Goal: Task Accomplishment & Management: Use online tool/utility

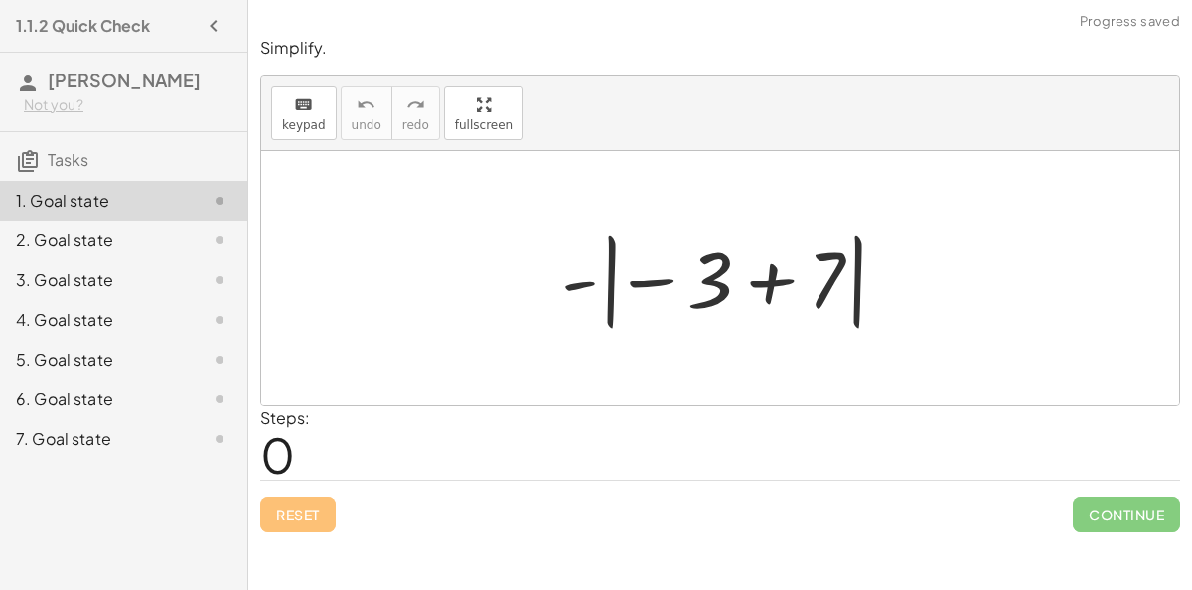
click at [772, 286] on div at bounding box center [728, 278] width 354 height 110
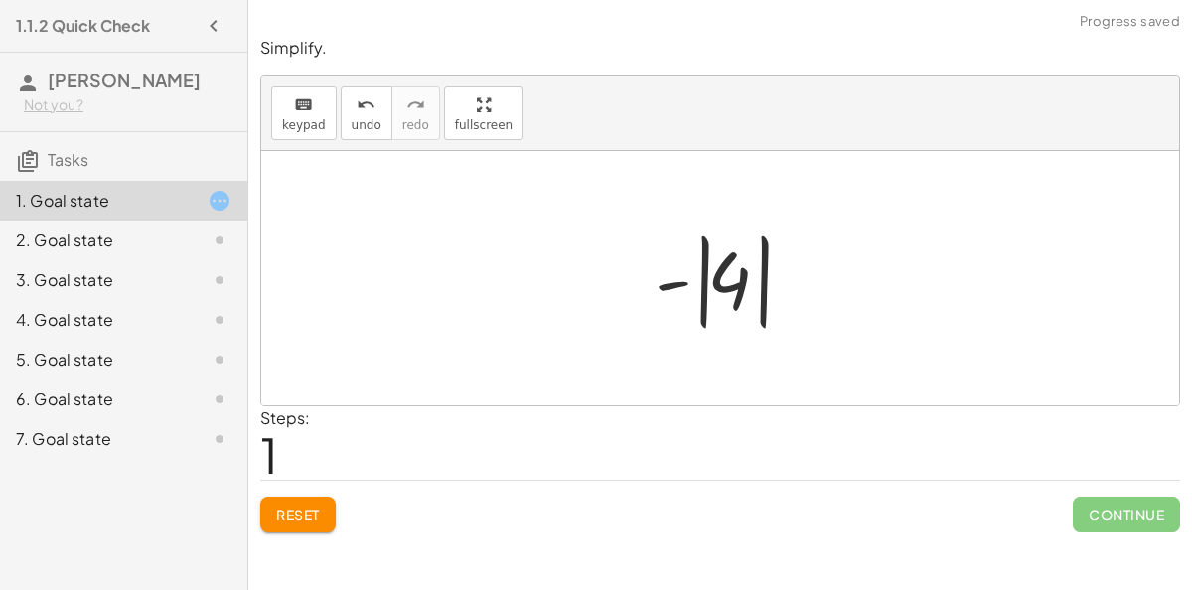
click at [680, 280] on div at bounding box center [728, 278] width 167 height 110
click at [708, 282] on div at bounding box center [728, 278] width 167 height 110
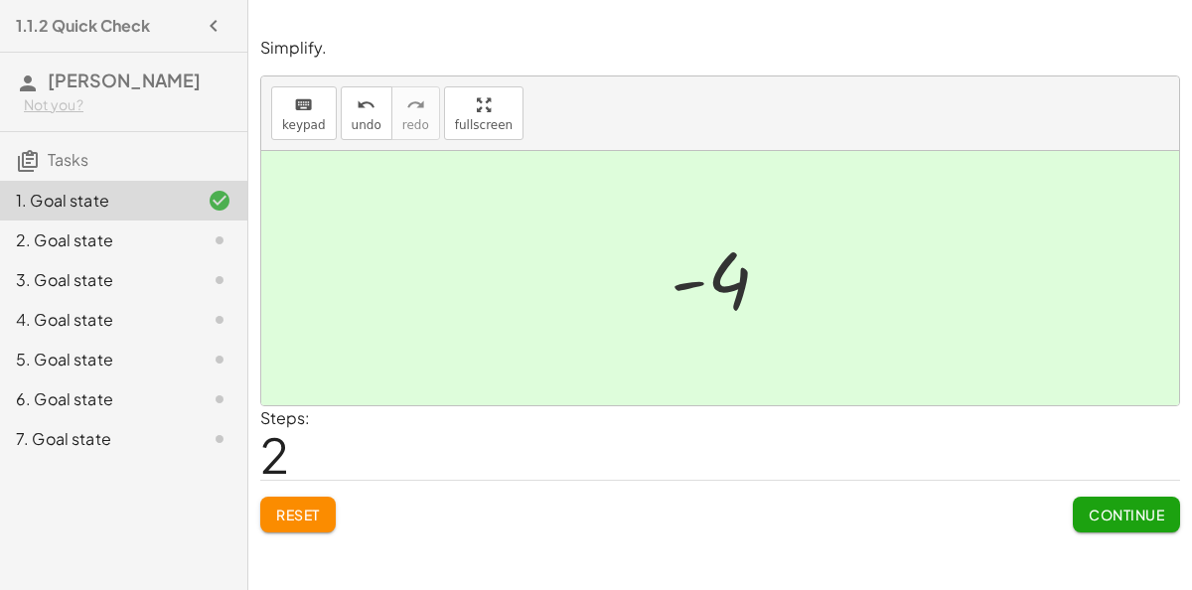
click at [1106, 522] on button "Continue" at bounding box center [1126, 515] width 107 height 36
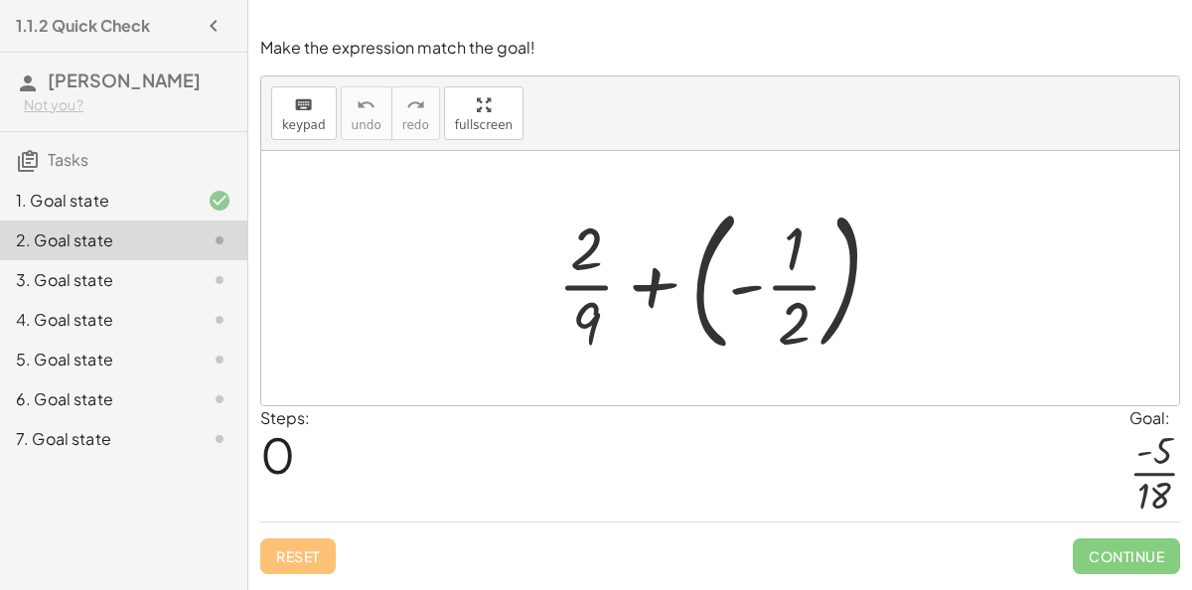
click at [741, 283] on div at bounding box center [727, 278] width 361 height 165
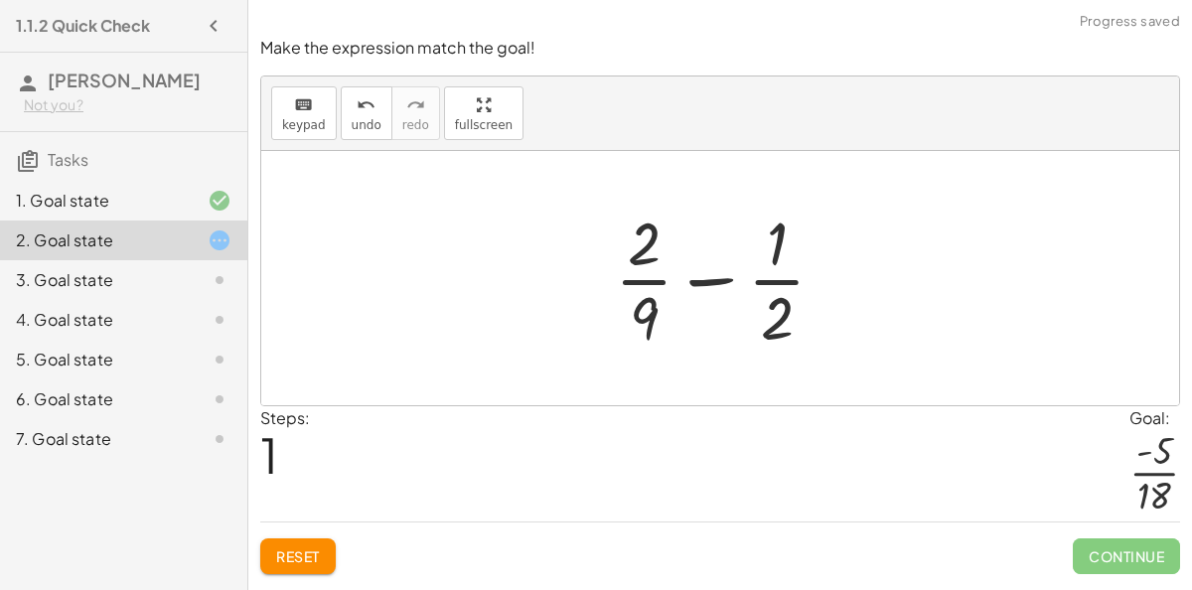
click at [706, 275] on div at bounding box center [728, 278] width 246 height 153
click at [638, 227] on div at bounding box center [728, 278] width 246 height 153
drag, startPoint x: 783, startPoint y: 310, endPoint x: 619, endPoint y: 307, distance: 163.9
click at [619, 307] on div at bounding box center [728, 278] width 246 height 153
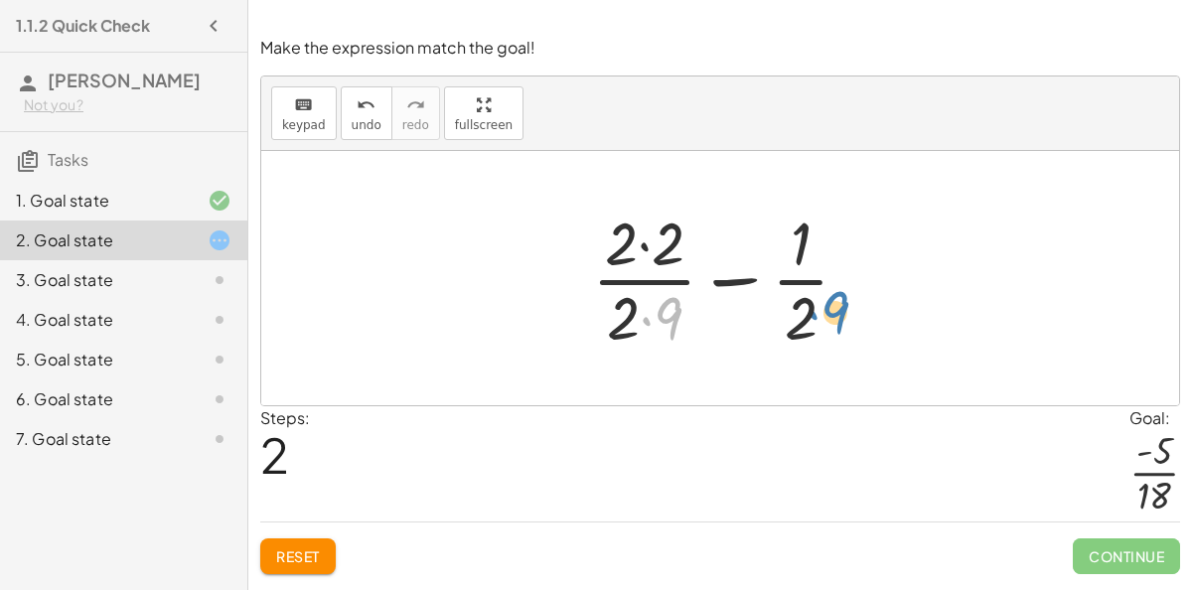
drag, startPoint x: 665, startPoint y: 310, endPoint x: 833, endPoint y: 303, distance: 168.0
click at [833, 303] on div at bounding box center [728, 278] width 293 height 153
drag, startPoint x: 670, startPoint y: 303, endPoint x: 832, endPoint y: 238, distance: 174.3
click at [832, 238] on div at bounding box center [728, 278] width 293 height 153
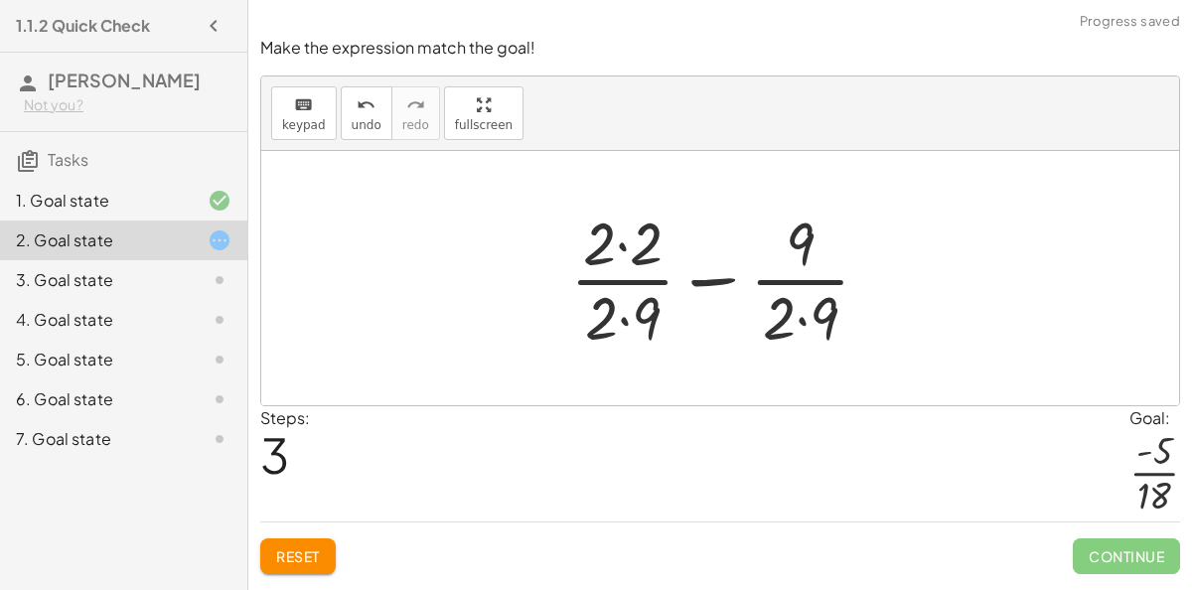
click at [627, 312] on div at bounding box center [728, 278] width 336 height 153
click at [621, 248] on div at bounding box center [728, 278] width 336 height 153
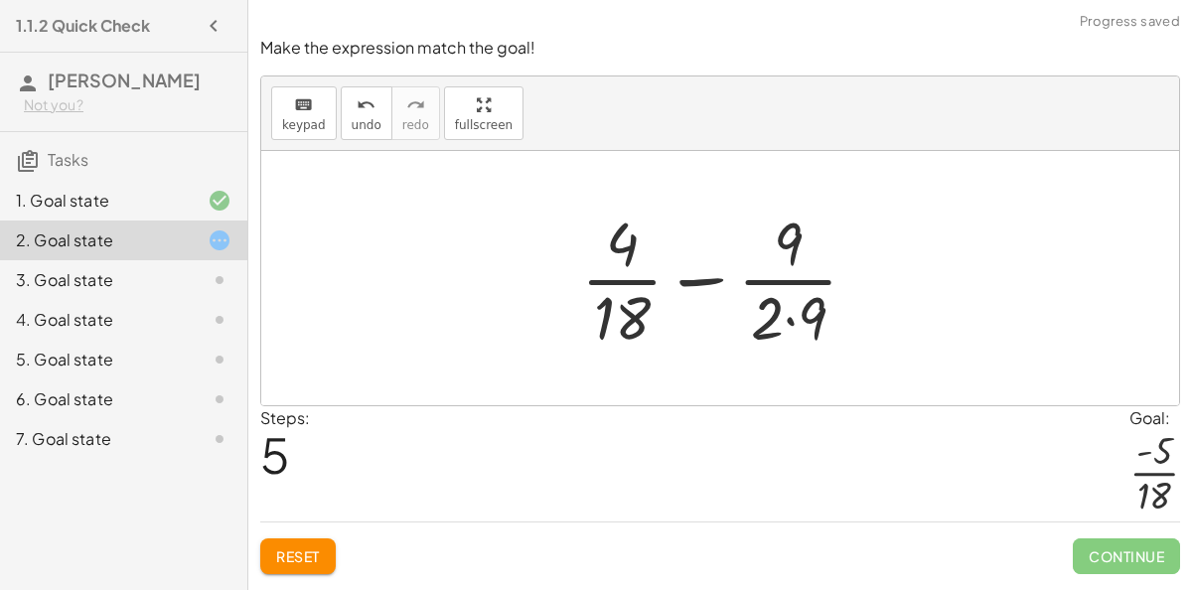
click at [792, 308] on div at bounding box center [727, 278] width 313 height 153
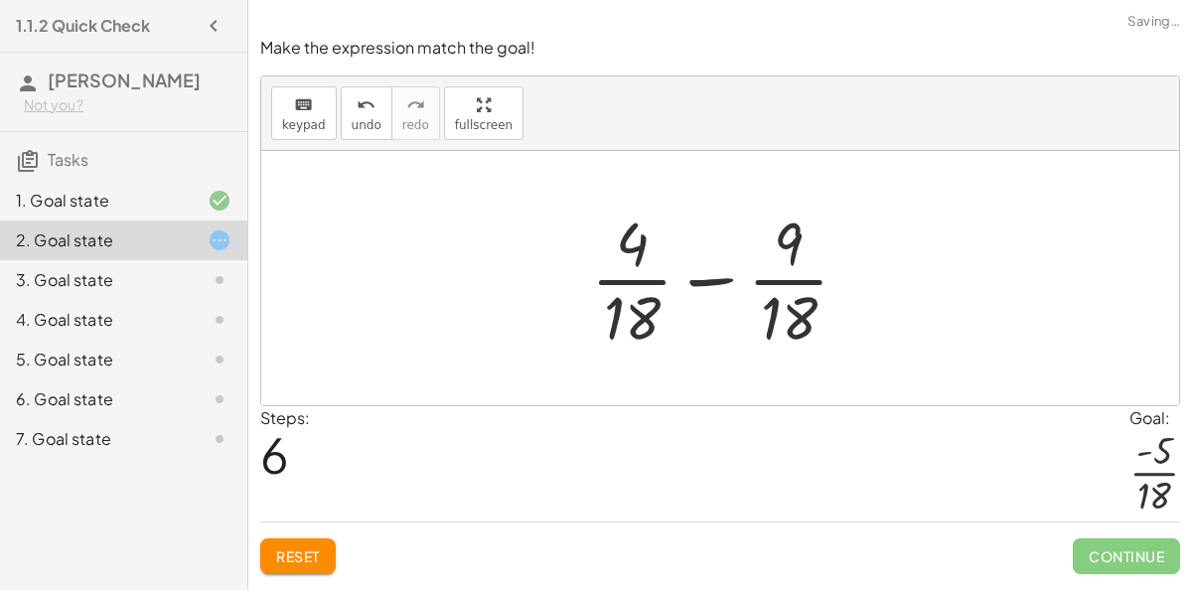
click at [719, 276] on div at bounding box center [727, 278] width 293 height 153
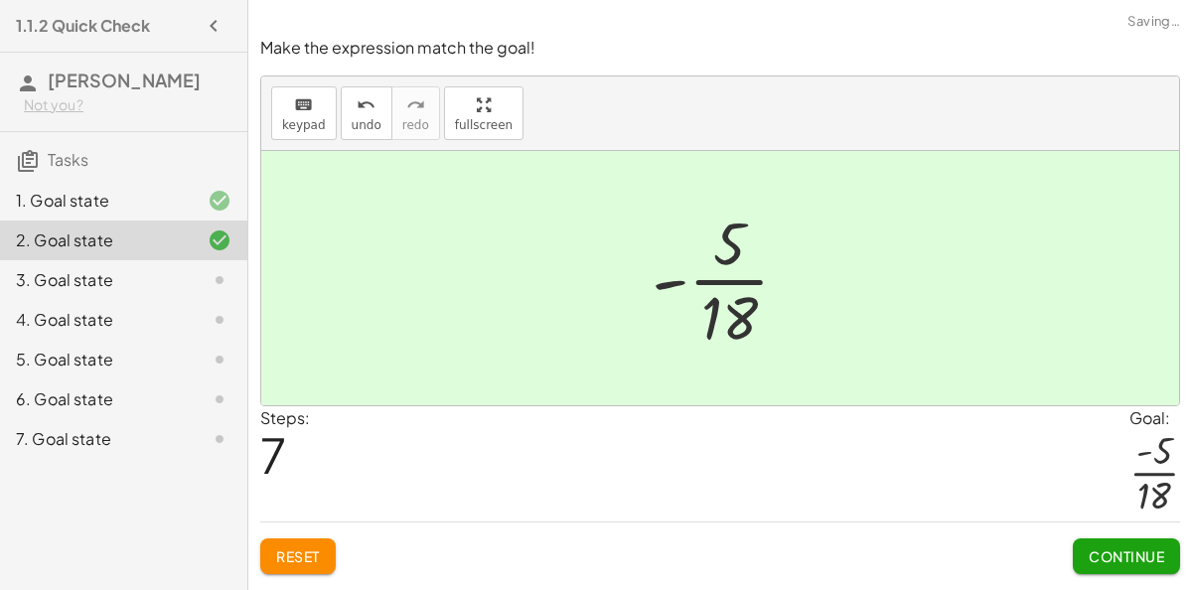
click at [1126, 555] on span "Continue" at bounding box center [1126, 556] width 75 height 18
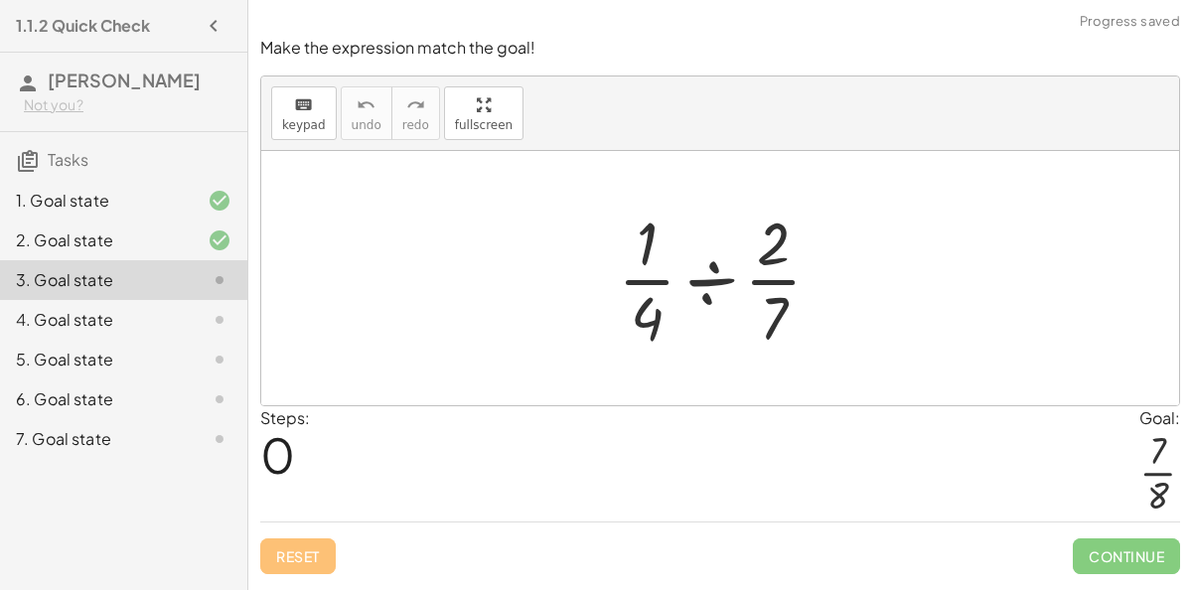
click at [714, 283] on div at bounding box center [727, 278] width 239 height 153
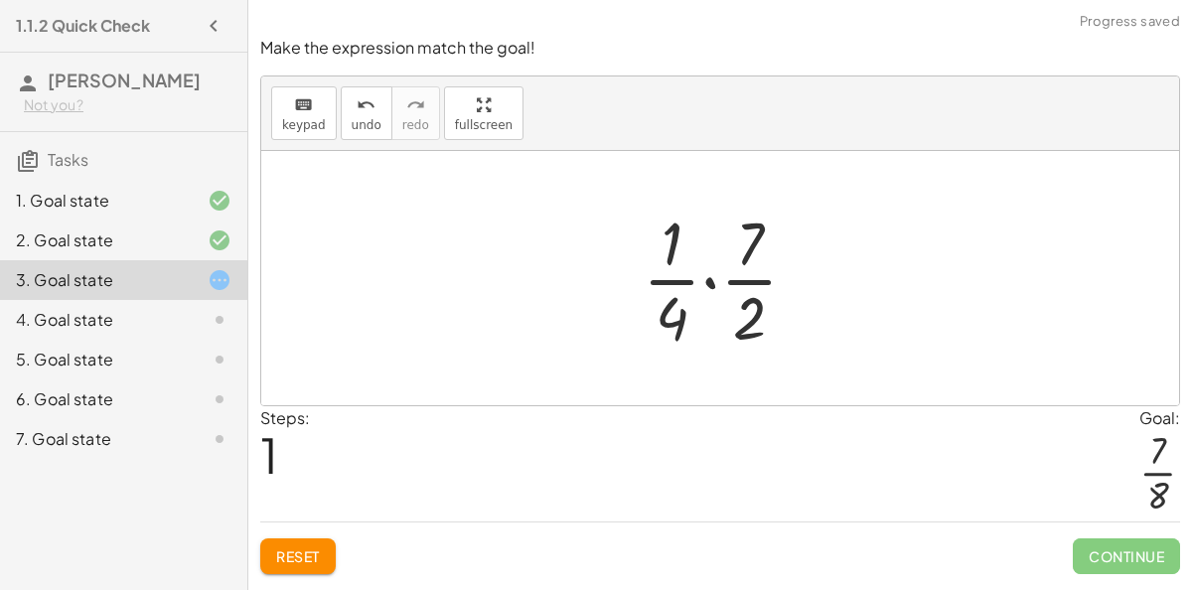
click at [713, 279] on div at bounding box center [728, 278] width 191 height 153
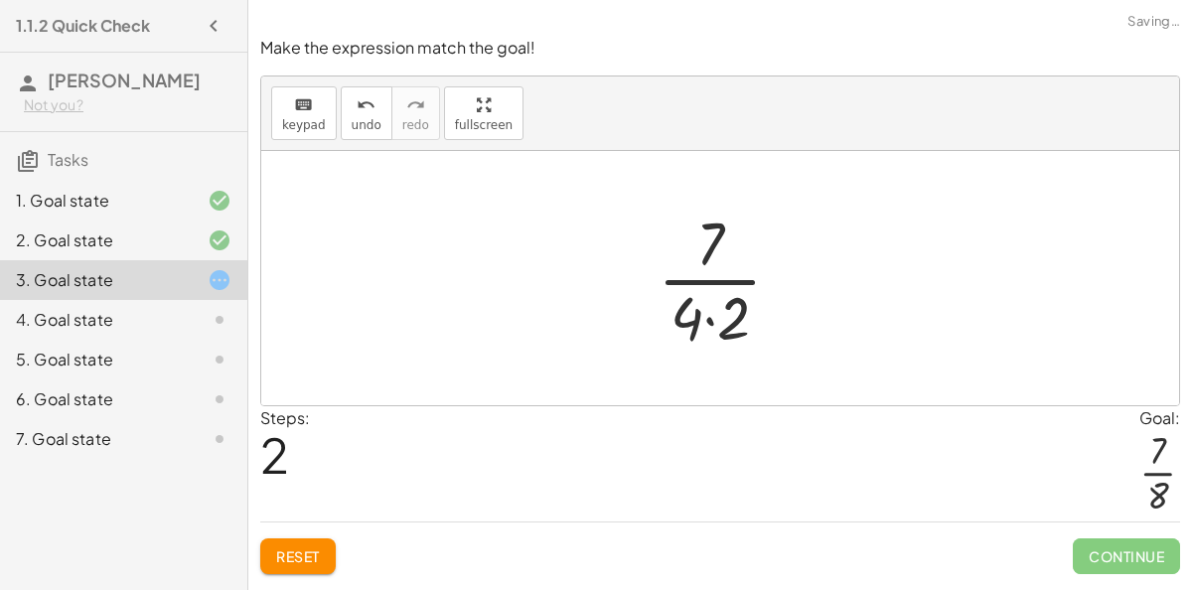
click at [713, 279] on div at bounding box center [728, 278] width 160 height 153
click at [709, 313] on div at bounding box center [728, 278] width 160 height 153
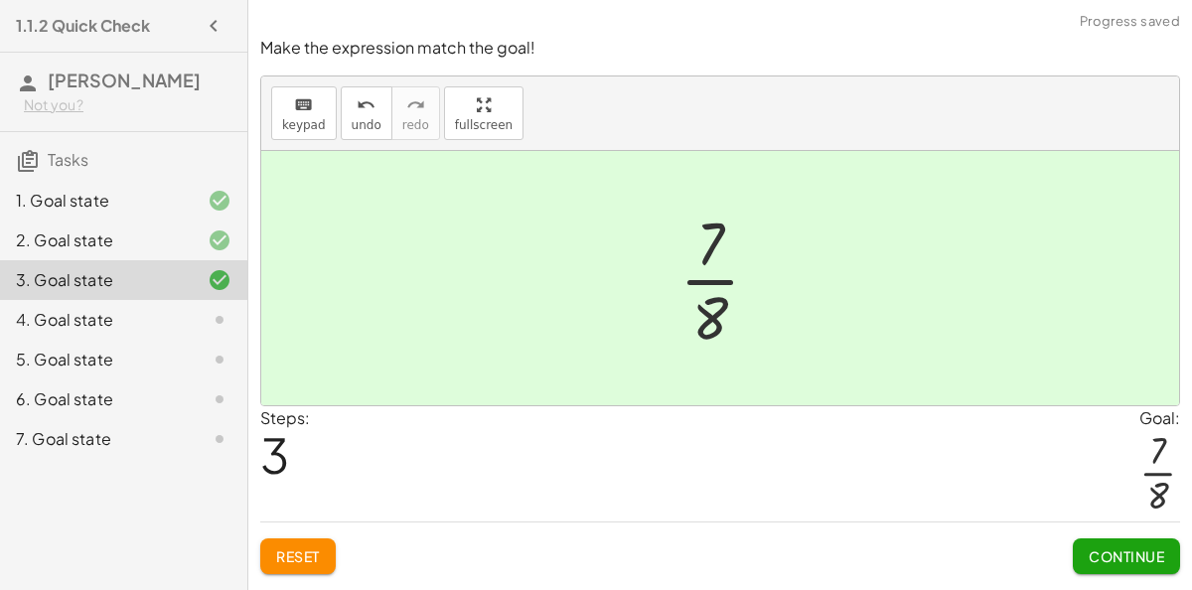
click at [1140, 533] on div "Continue" at bounding box center [1126, 548] width 107 height 52
click at [1123, 561] on span "Continue" at bounding box center [1126, 556] width 75 height 18
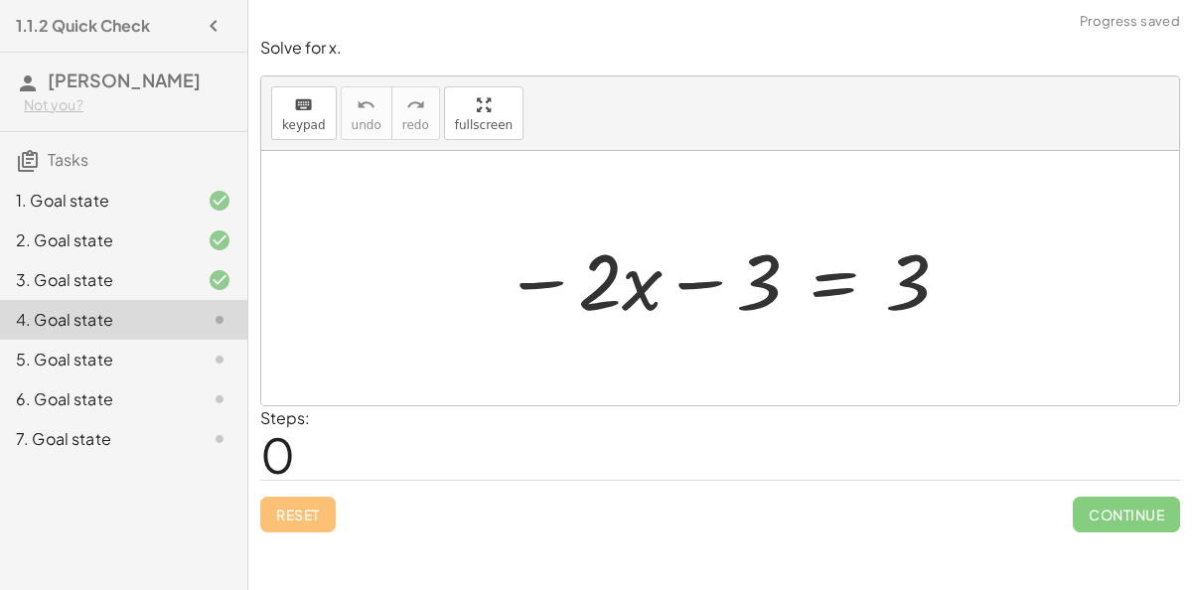
click at [834, 286] on div at bounding box center [728, 278] width 468 height 102
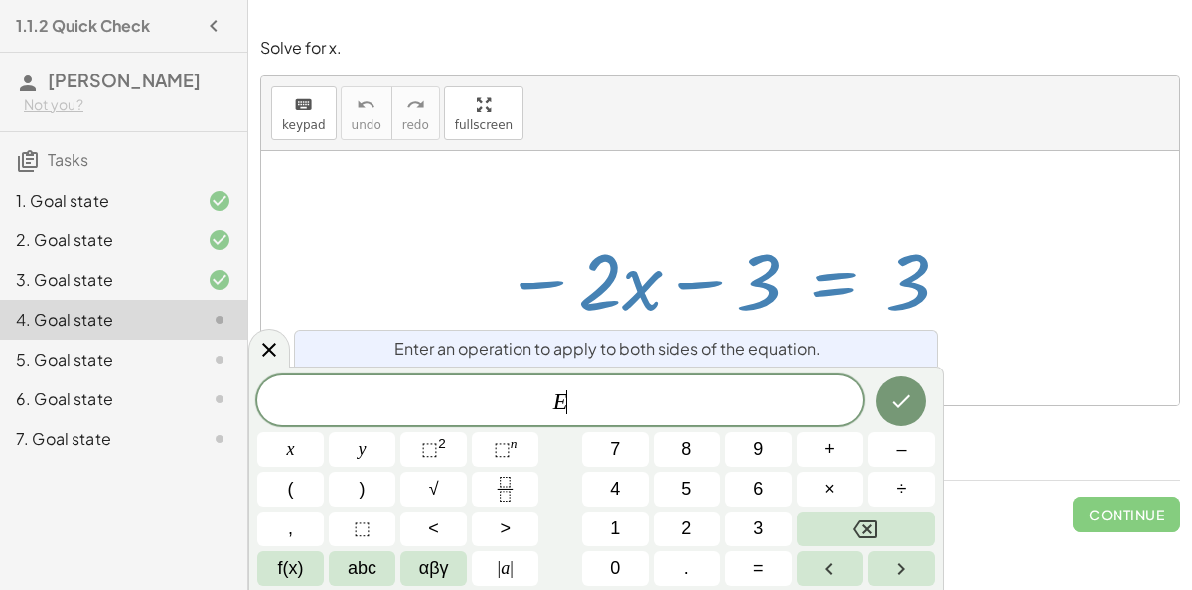
click at [1140, 365] on div at bounding box center [720, 278] width 918 height 254
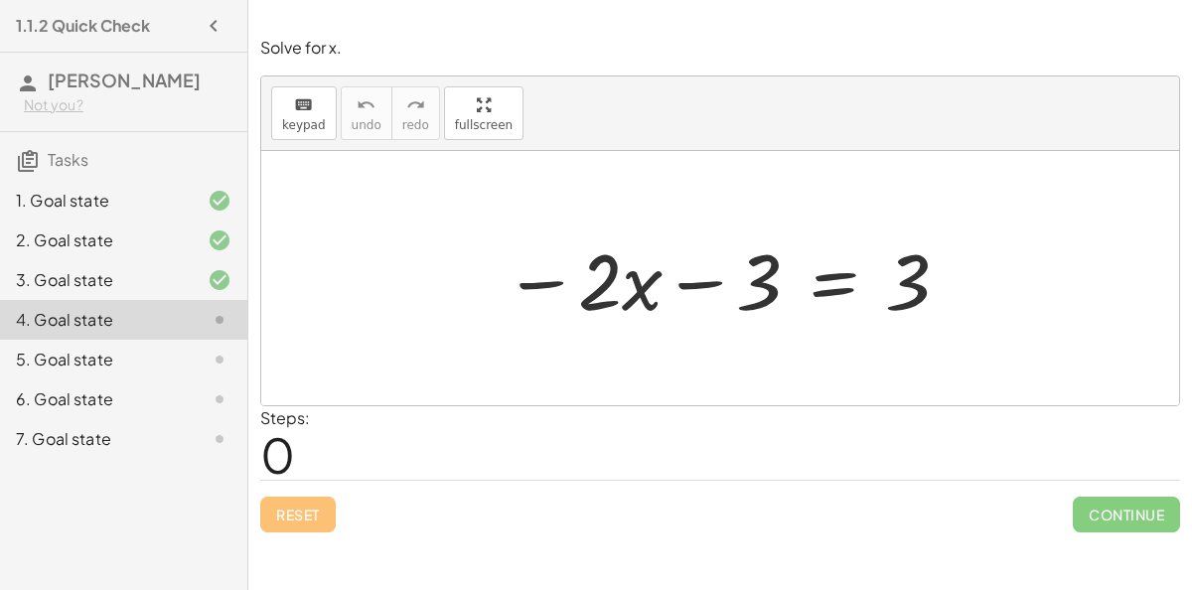
click at [836, 290] on div at bounding box center [728, 278] width 468 height 102
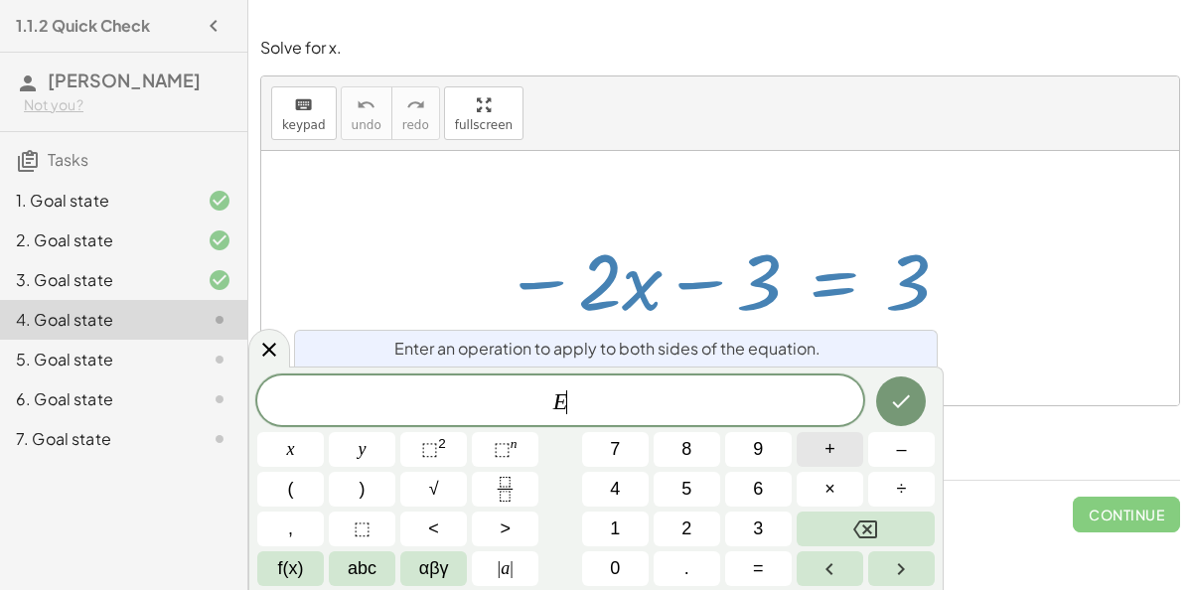
click at [822, 438] on button "+" at bounding box center [830, 449] width 67 height 35
click at [766, 524] on button "3" at bounding box center [758, 529] width 67 height 35
click at [896, 407] on icon "Done" at bounding box center [901, 401] width 24 height 24
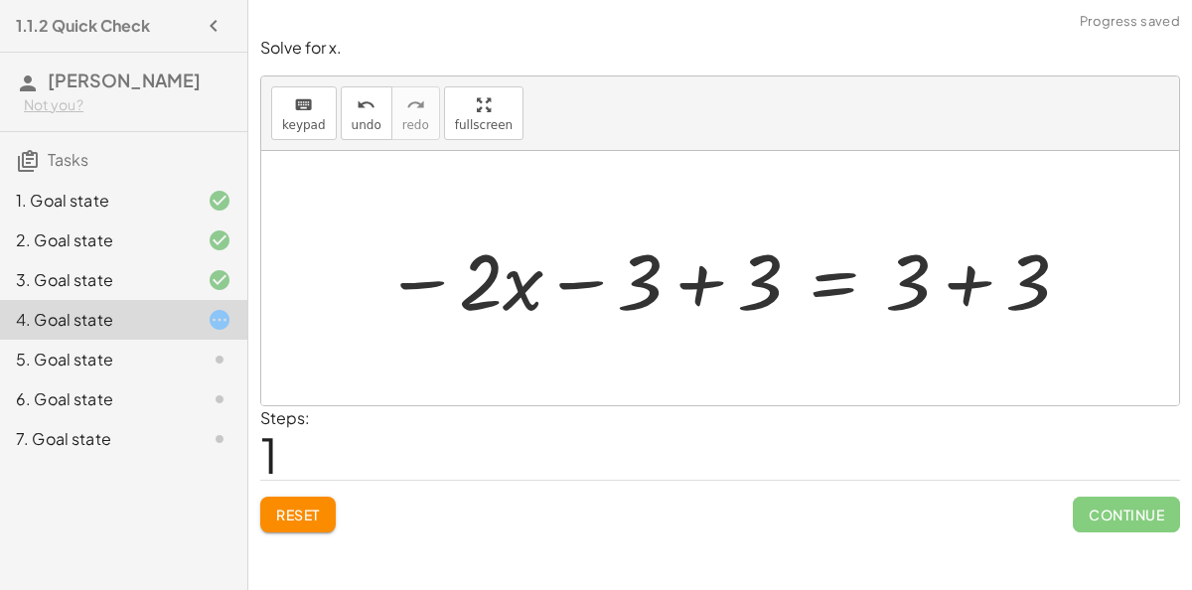
click at [684, 287] on div at bounding box center [727, 278] width 707 height 102
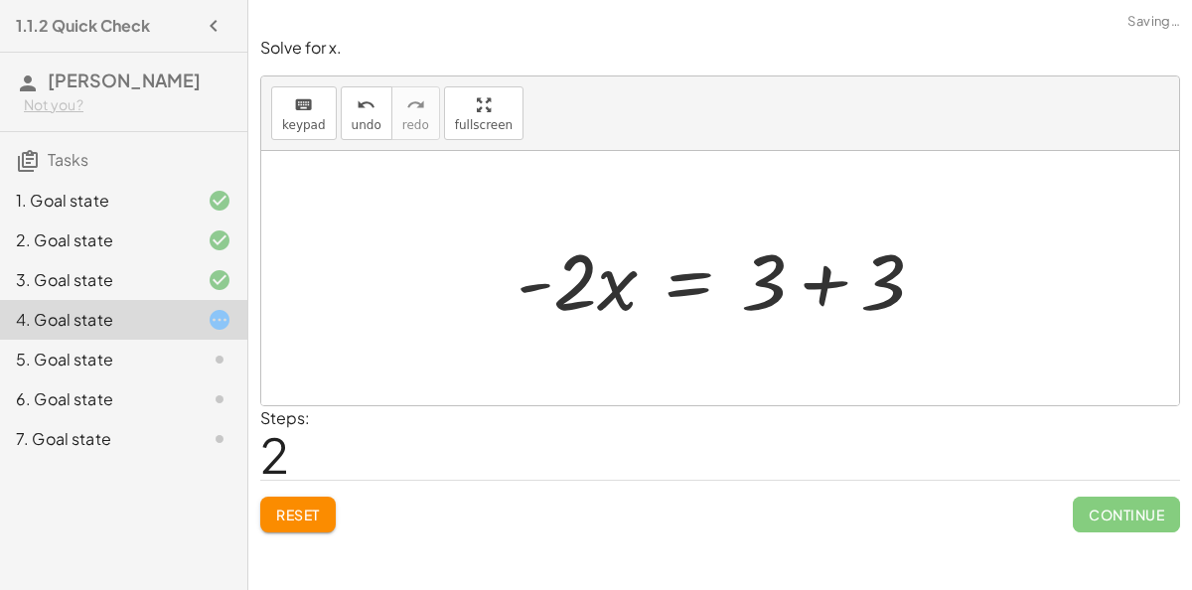
click at [823, 289] on div at bounding box center [729, 278] width 444 height 102
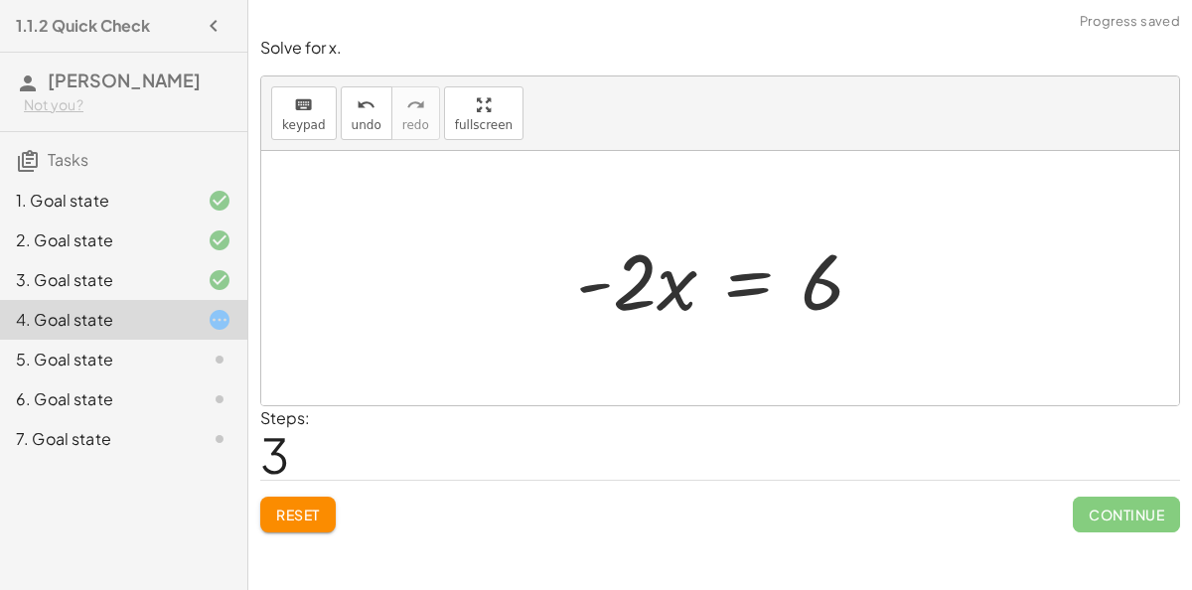
click at [735, 273] on div at bounding box center [727, 278] width 323 height 102
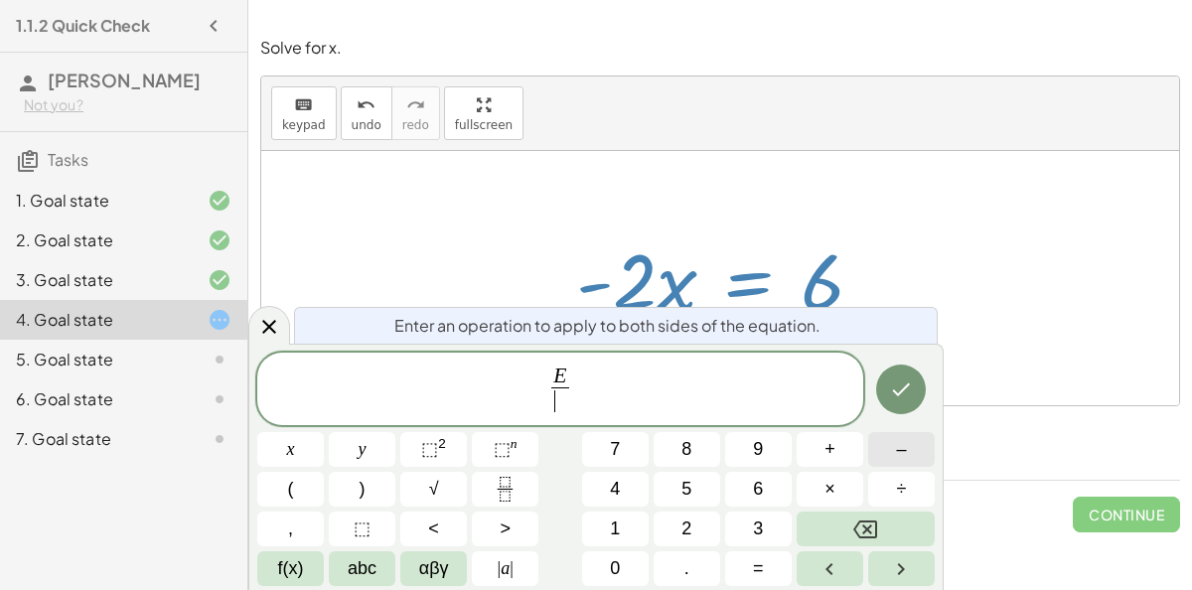
click at [896, 442] on span "–" at bounding box center [901, 449] width 10 height 27
click at [678, 547] on div "E − ​ ​ x y ⬚ 2 ⬚ n 7 8 9 + – ( ) √ 4 5 6 × ÷ , ⬚ < > 1 2 3 f(x) abc αβγ | a | …" at bounding box center [595, 470] width 677 height 234
click at [704, 520] on button "2" at bounding box center [687, 529] width 67 height 35
click at [895, 392] on icon "Done" at bounding box center [902, 389] width 18 height 13
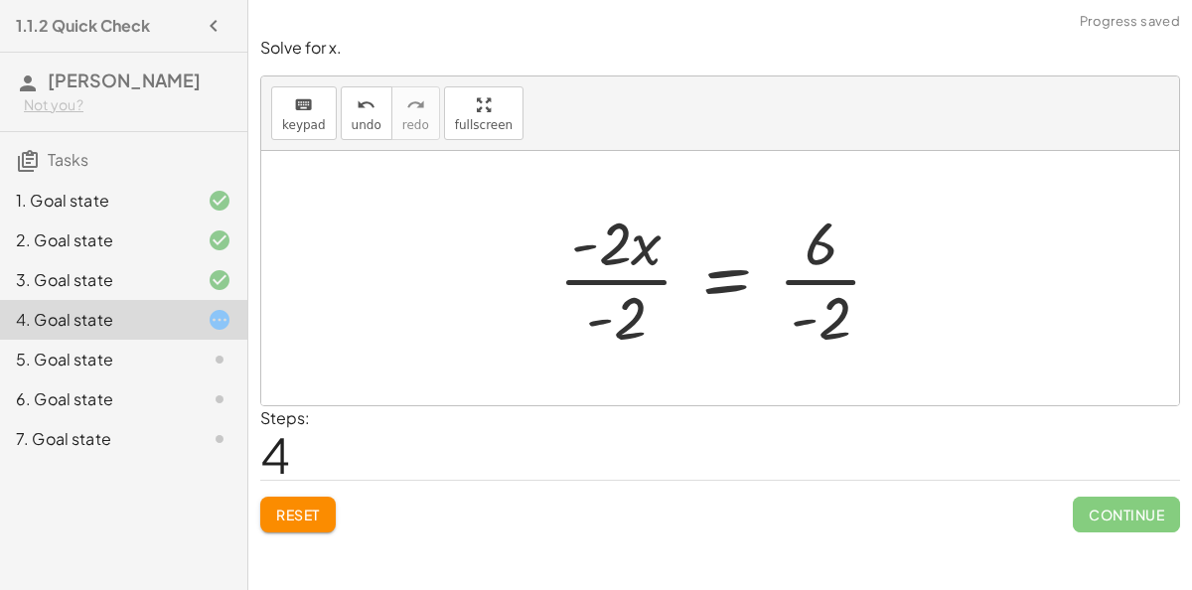
click at [634, 282] on div at bounding box center [728, 278] width 361 height 153
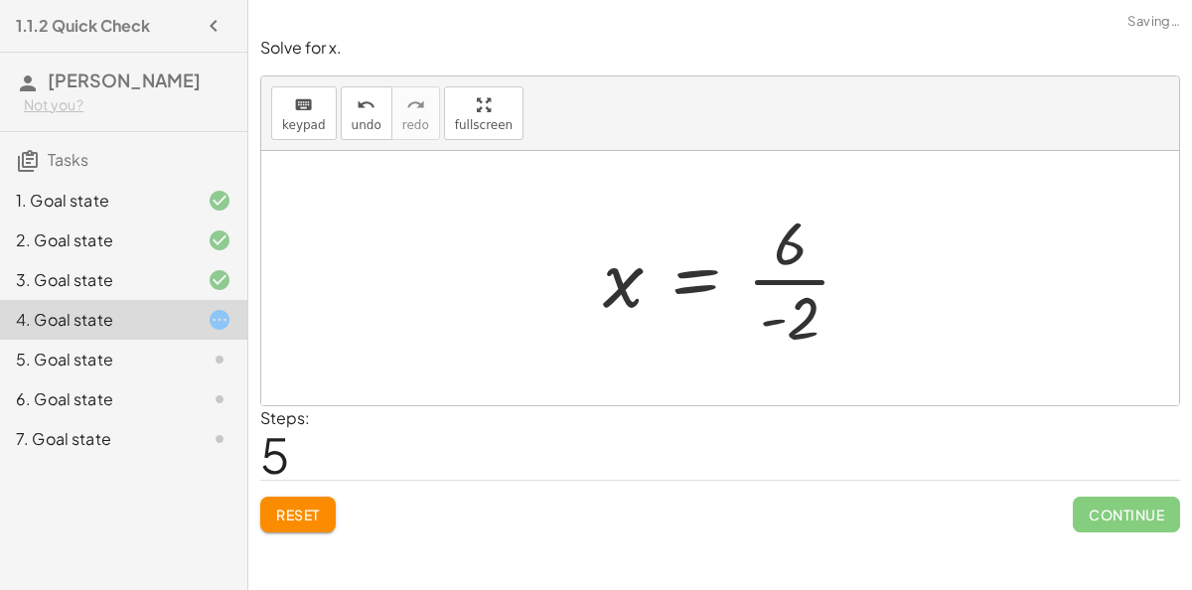
click at [818, 280] on div at bounding box center [735, 278] width 284 height 153
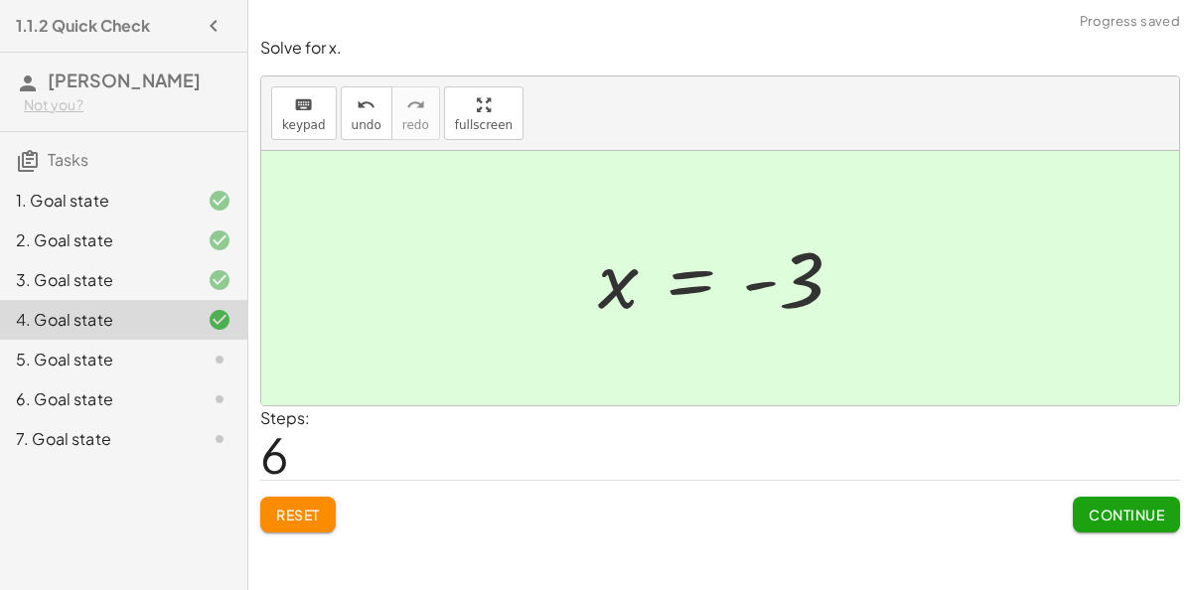
click at [1119, 507] on span "Continue" at bounding box center [1126, 515] width 75 height 18
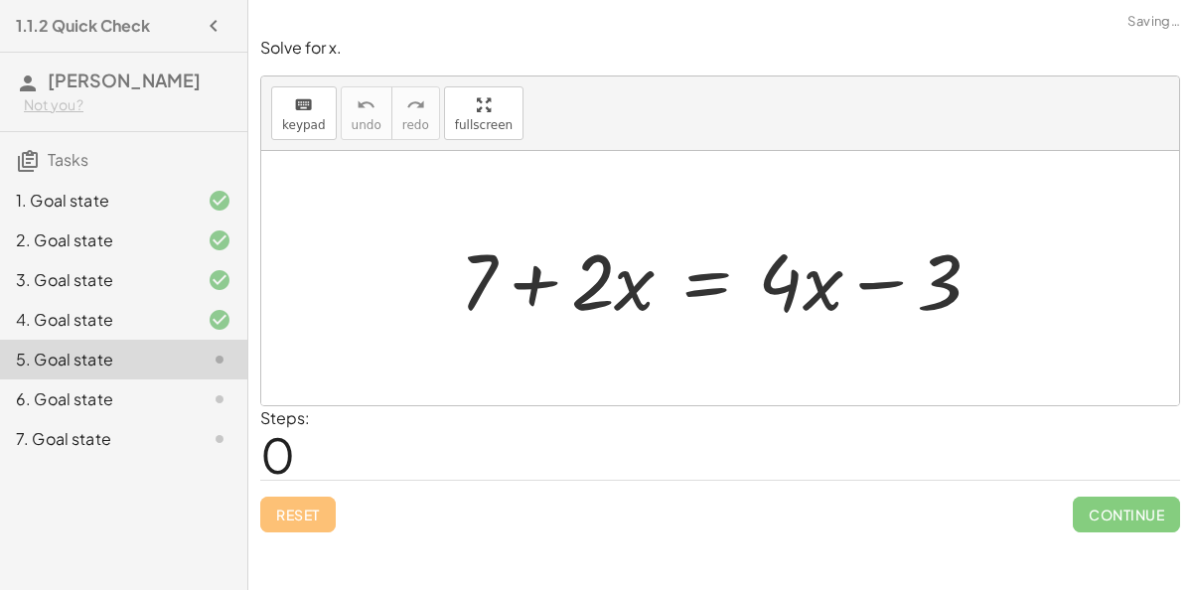
click at [510, 281] on div at bounding box center [728, 278] width 557 height 102
click at [859, 286] on div at bounding box center [728, 278] width 557 height 102
click at [719, 281] on div at bounding box center [728, 278] width 557 height 102
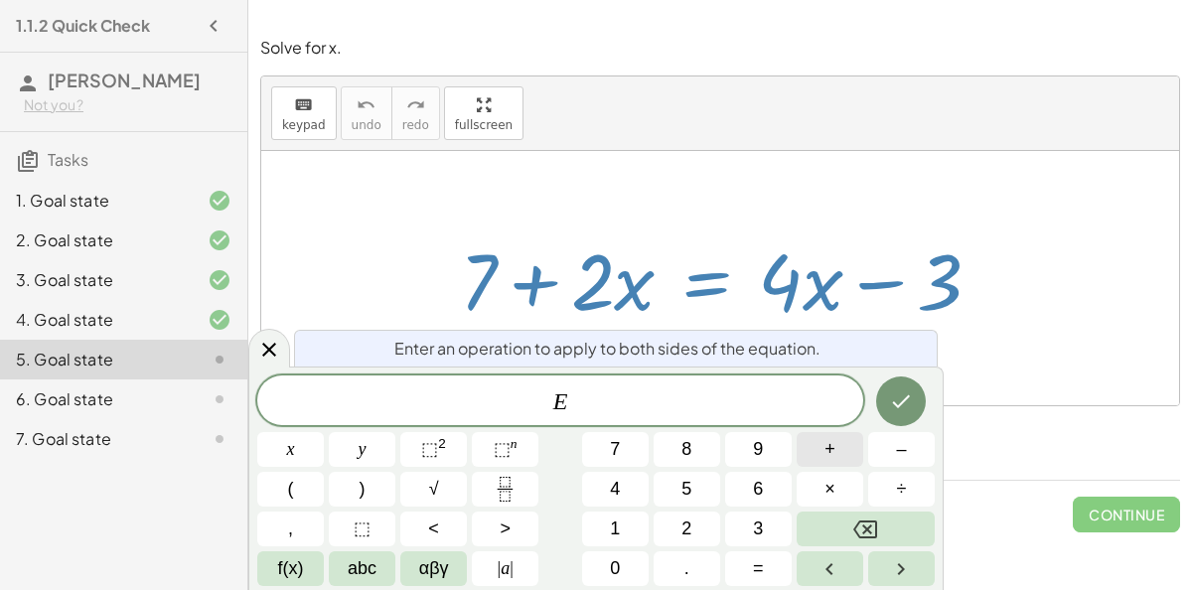
click at [814, 458] on button "+" at bounding box center [830, 449] width 67 height 35
click at [756, 524] on span "3" at bounding box center [758, 528] width 10 height 27
click at [908, 397] on icon "Done" at bounding box center [902, 401] width 18 height 13
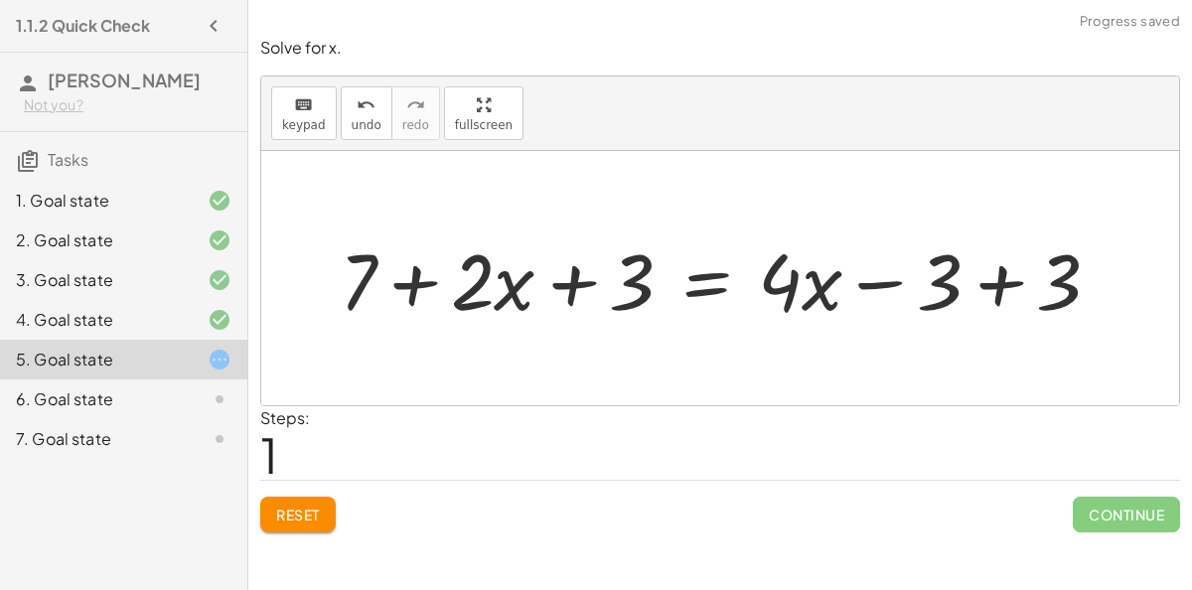
click at [1007, 276] on div at bounding box center [728, 278] width 797 height 102
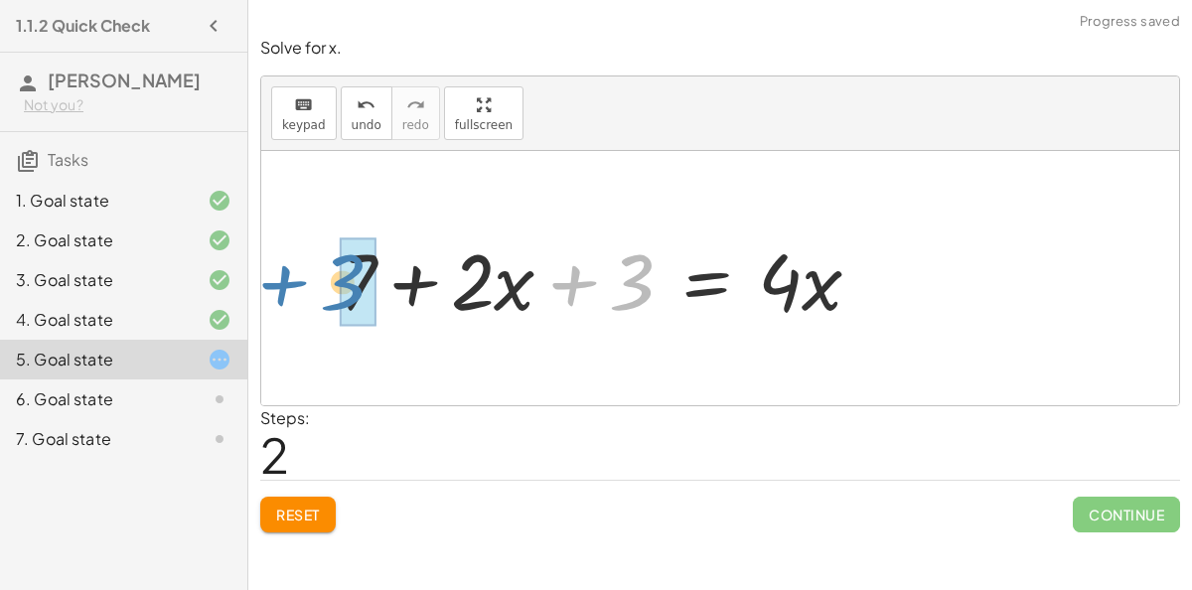
drag, startPoint x: 635, startPoint y: 279, endPoint x: 347, endPoint y: 279, distance: 288.0
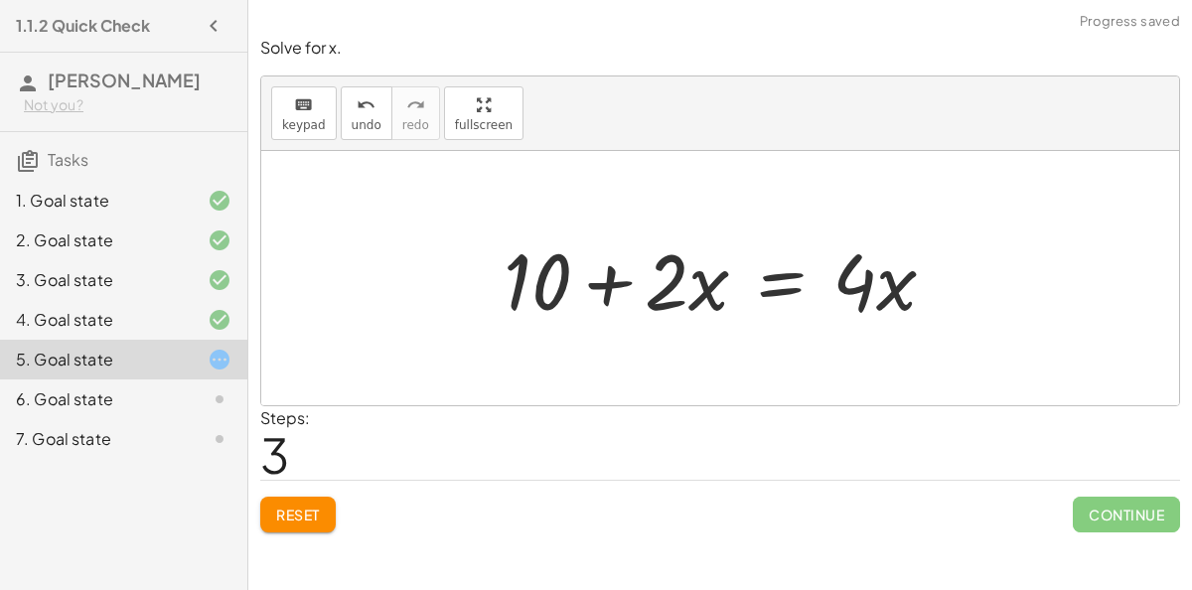
click at [784, 275] on div at bounding box center [728, 278] width 468 height 102
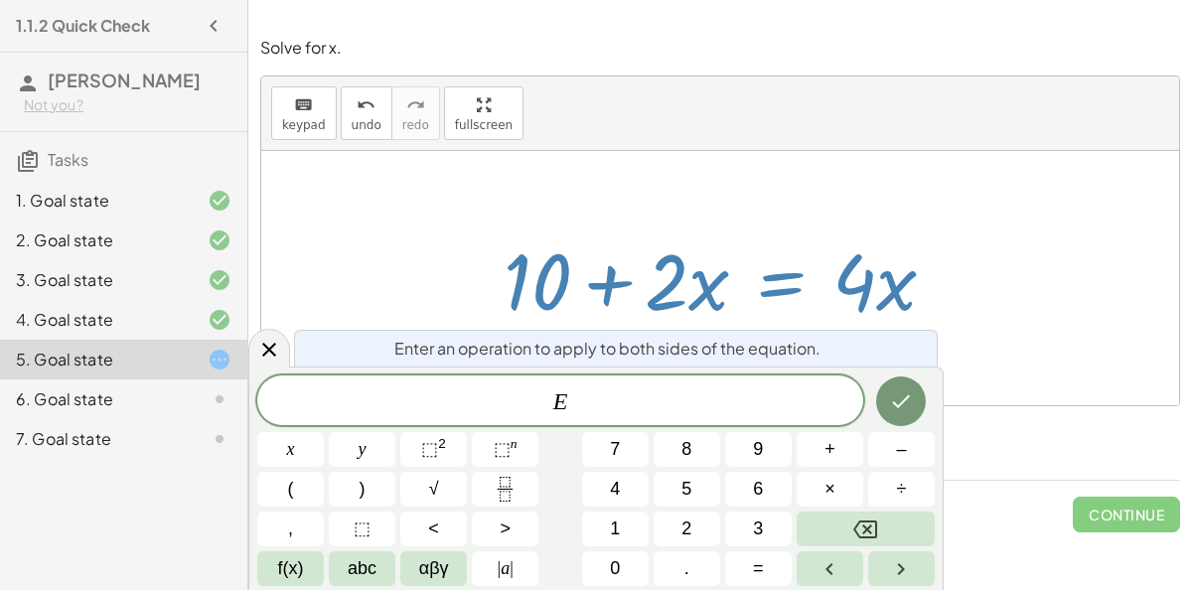
click at [784, 275] on div at bounding box center [728, 278] width 468 height 102
click at [905, 393] on icon "Done" at bounding box center [901, 401] width 24 height 24
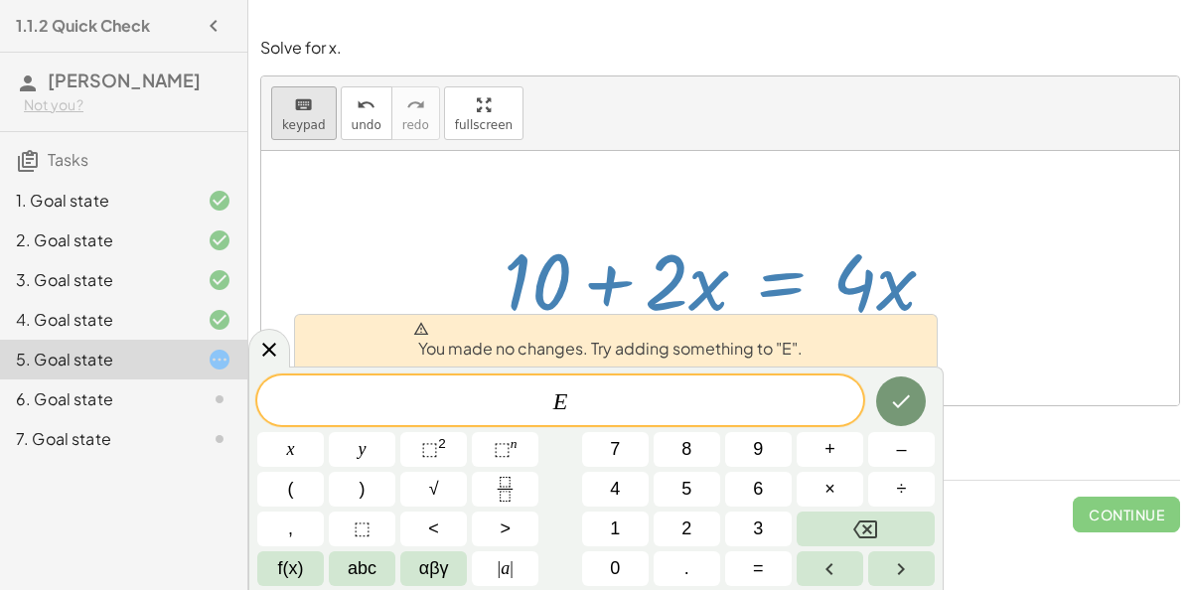
click at [294, 99] on icon "keyboard" at bounding box center [303, 105] width 19 height 24
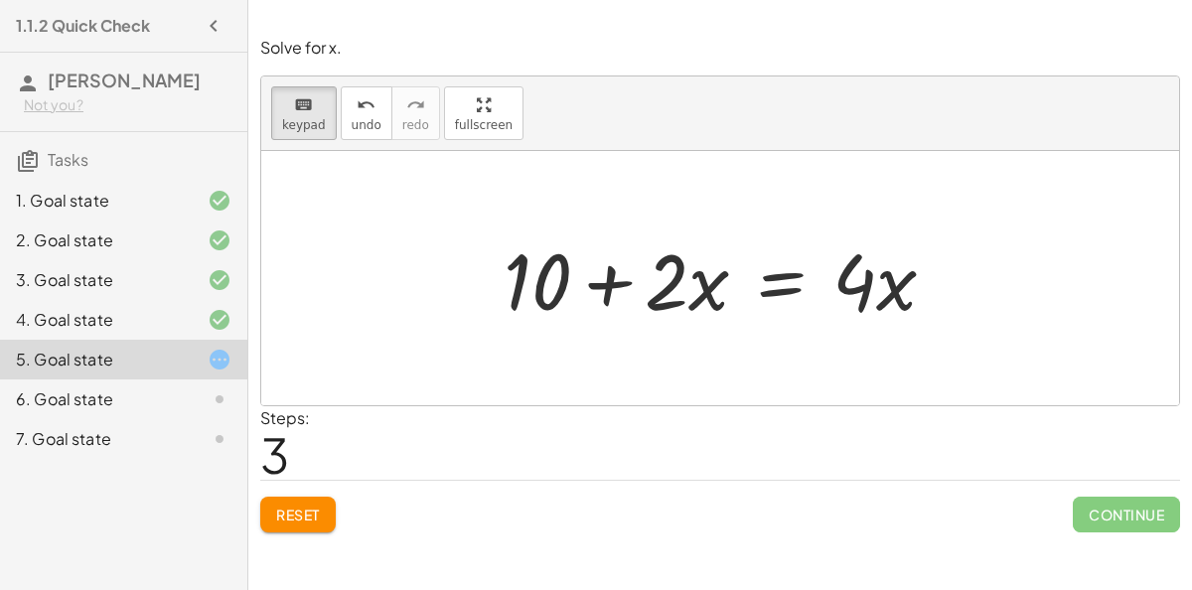
click at [290, 524] on button "Reset" at bounding box center [297, 515] width 75 height 36
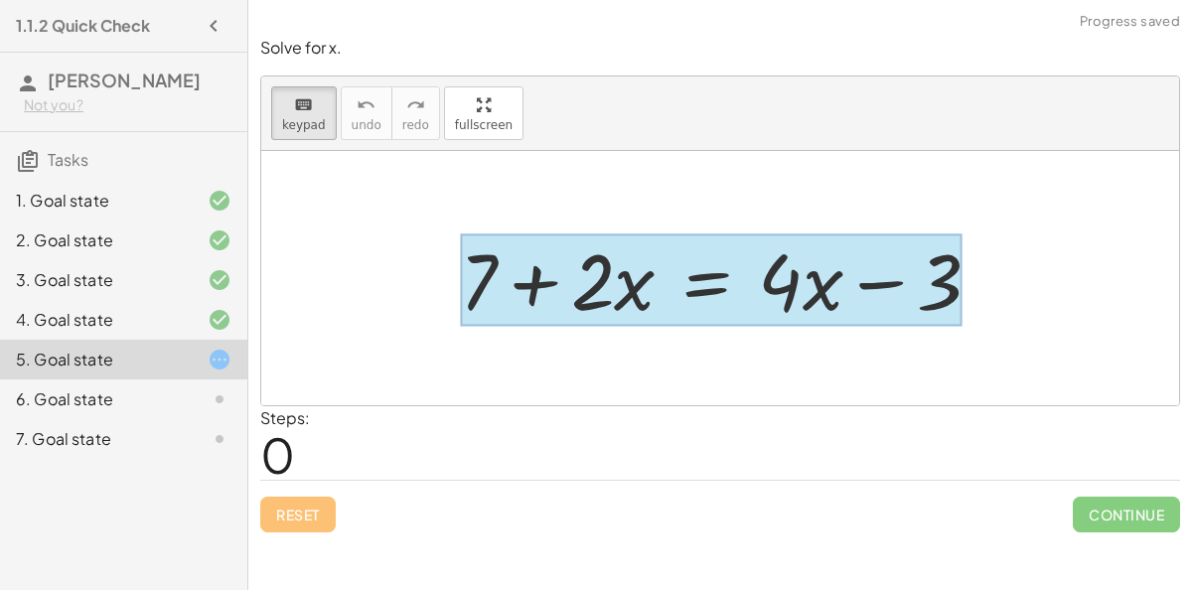
click at [706, 289] on div at bounding box center [711, 280] width 503 height 92
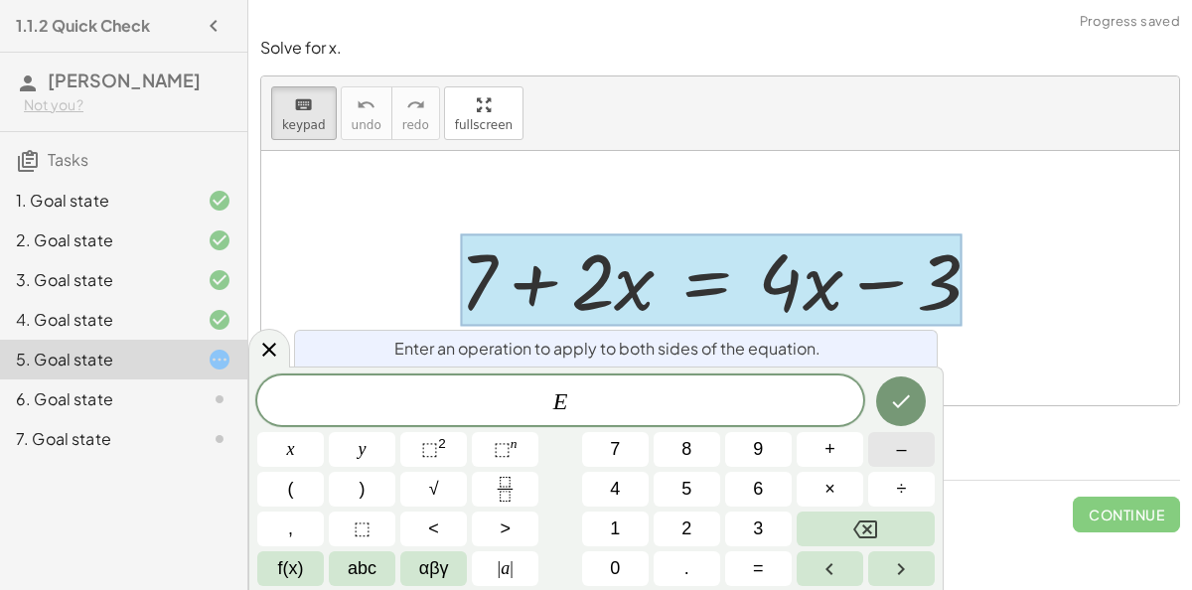
click at [881, 462] on button "–" at bounding box center [901, 449] width 67 height 35
click at [605, 453] on button "7" at bounding box center [615, 449] width 67 height 35
click at [896, 408] on icon "Done" at bounding box center [901, 401] width 24 height 24
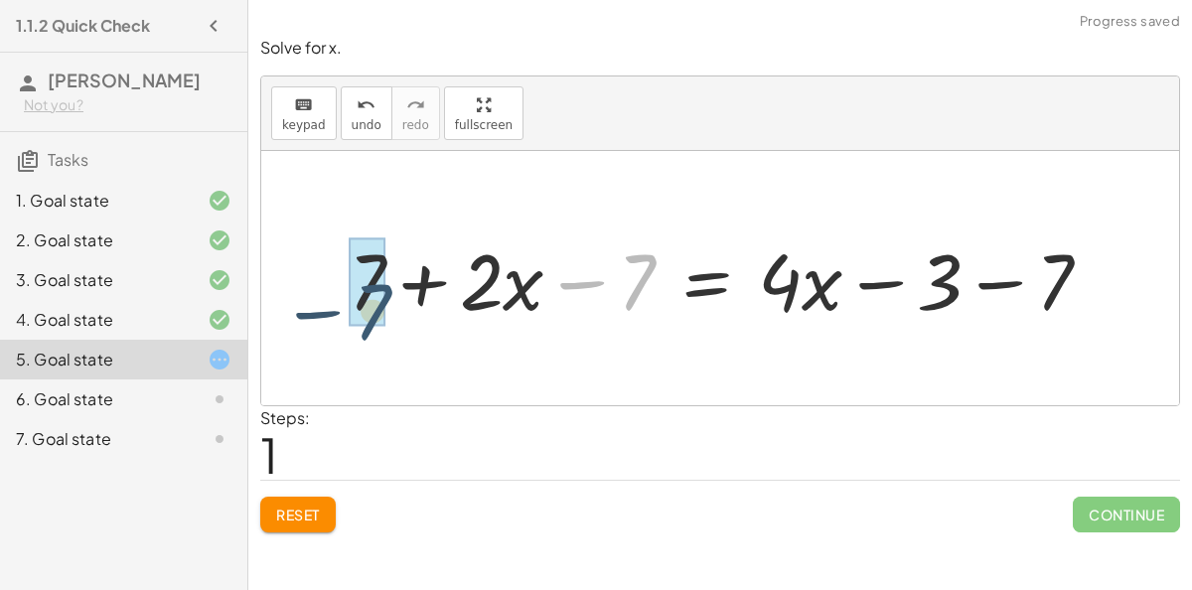
drag, startPoint x: 640, startPoint y: 277, endPoint x: 376, endPoint y: 305, distance: 264.7
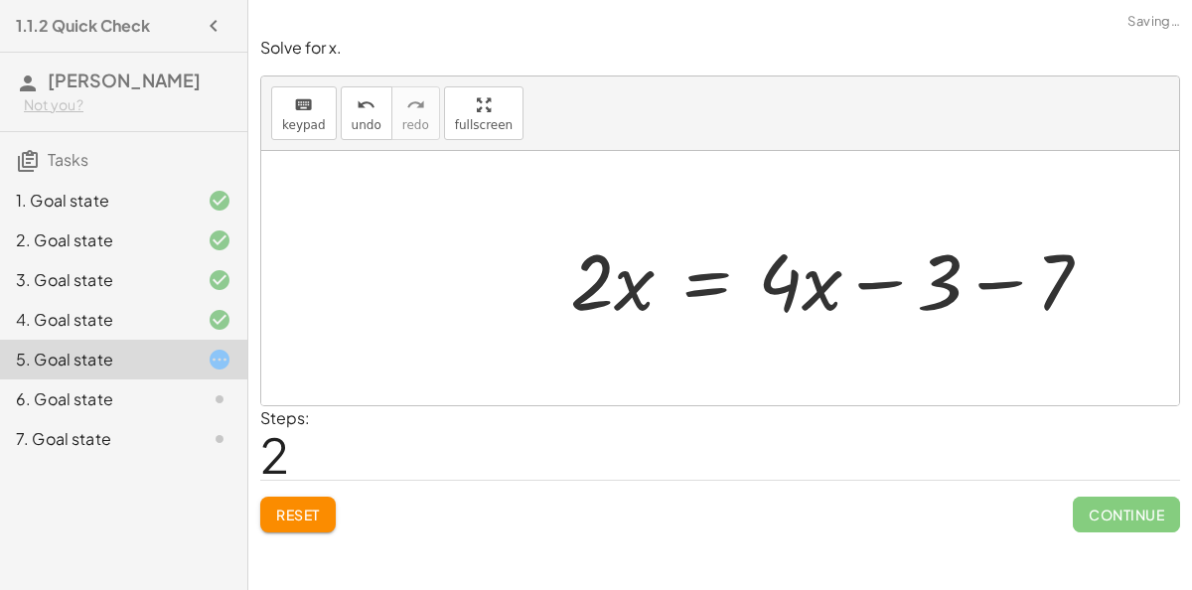
click at [969, 284] on div at bounding box center [838, 278] width 557 height 102
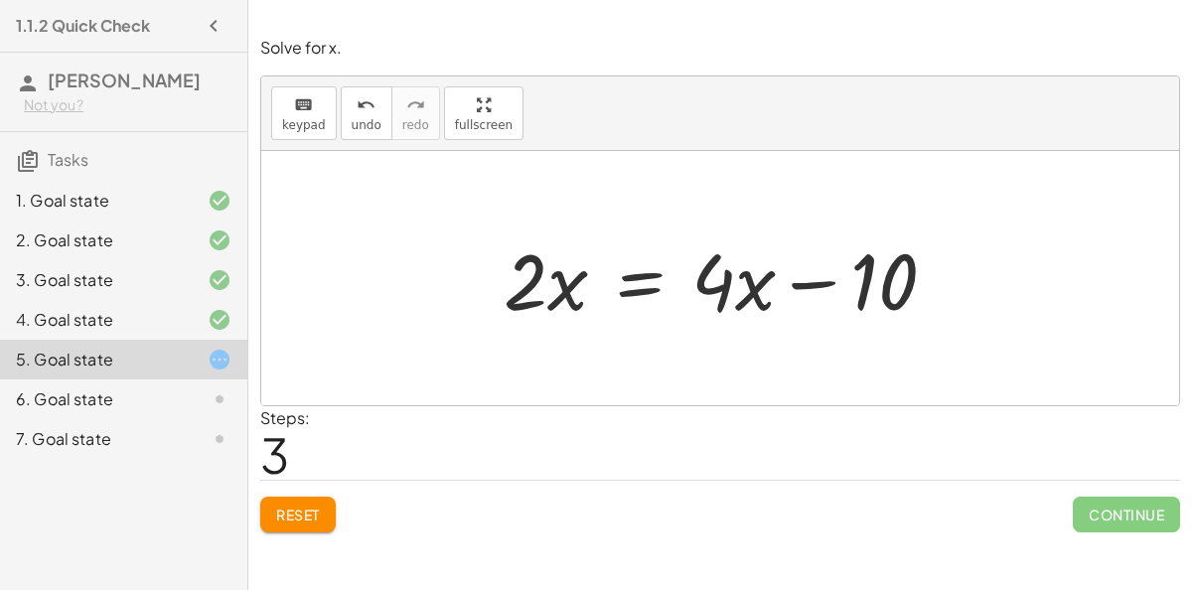
click at [645, 282] on div at bounding box center [728, 278] width 468 height 102
click at [286, 506] on span "Reset" at bounding box center [298, 515] width 44 height 18
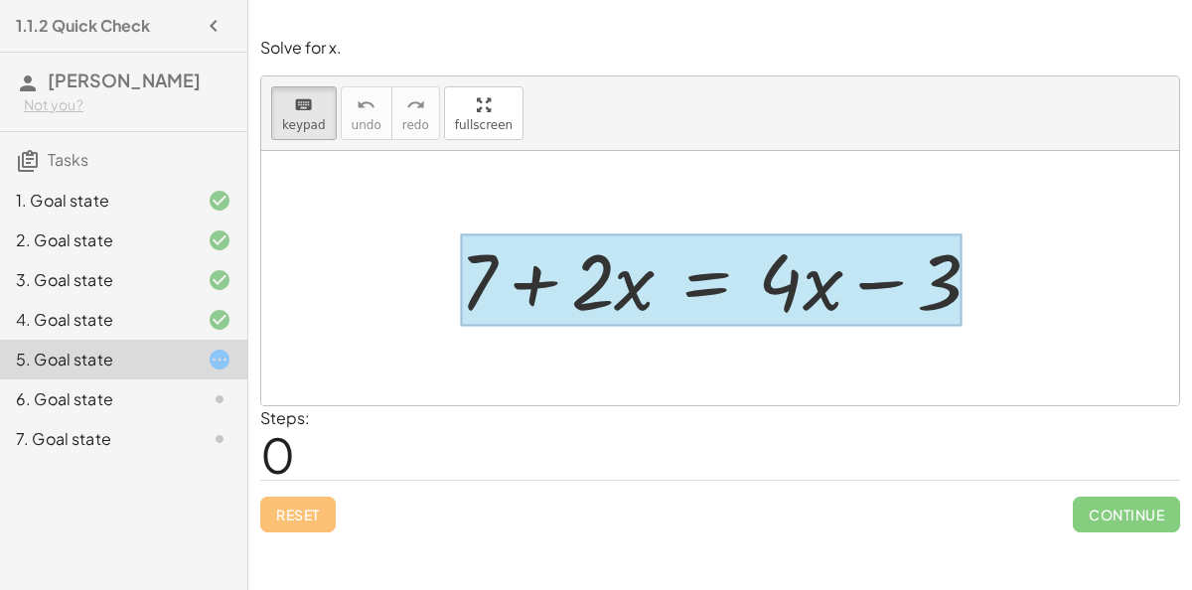
click at [716, 288] on div at bounding box center [711, 280] width 503 height 92
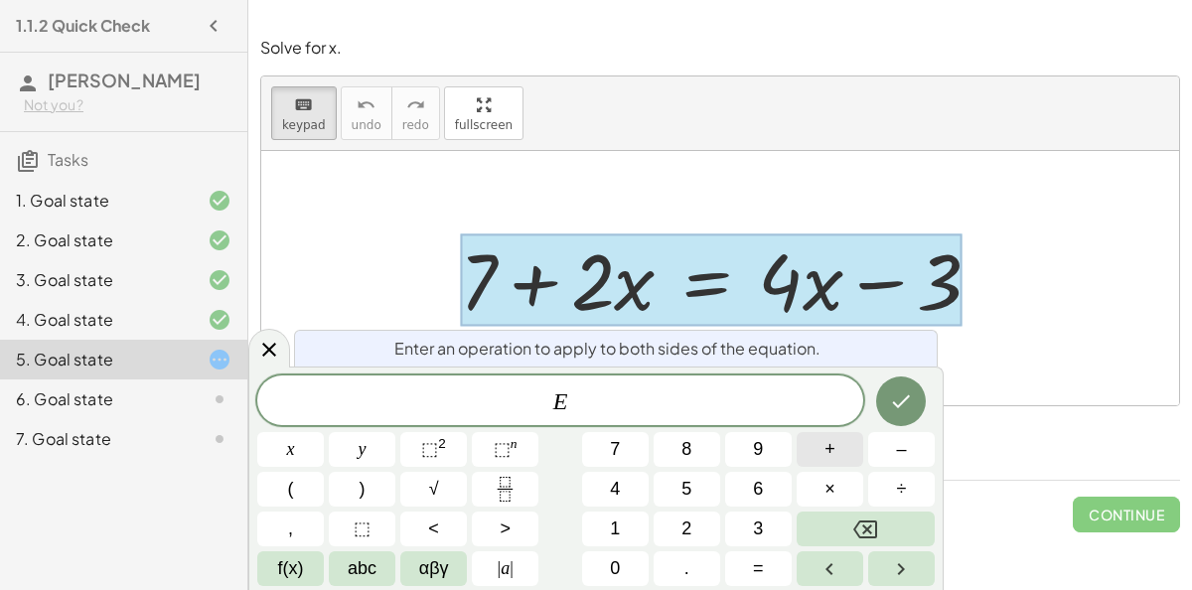
click at [836, 449] on button "+" at bounding box center [830, 449] width 67 height 35
click at [766, 513] on button "3" at bounding box center [758, 529] width 67 height 35
click at [899, 393] on icon "Done" at bounding box center [901, 401] width 24 height 24
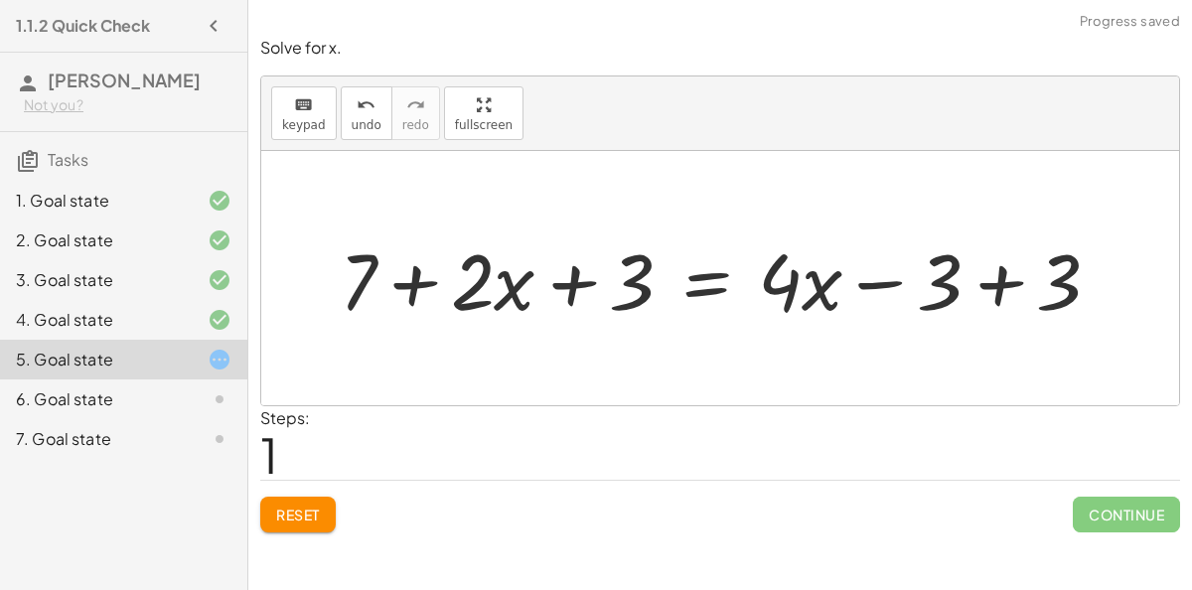
click at [1007, 264] on div at bounding box center [728, 278] width 797 height 102
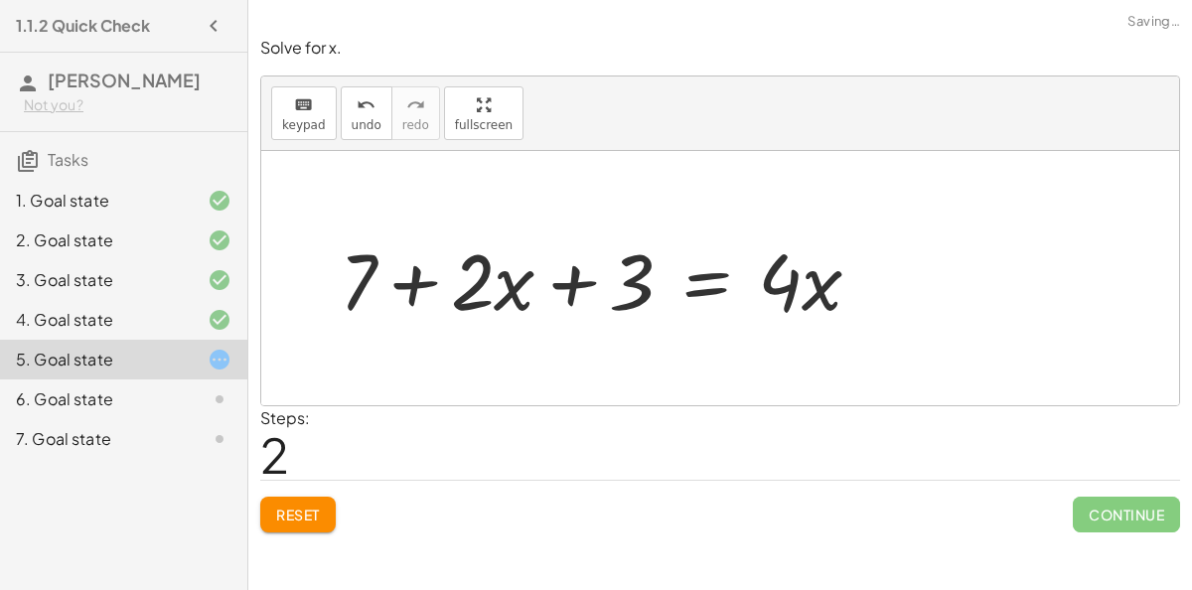
click at [623, 296] on div at bounding box center [608, 278] width 557 height 102
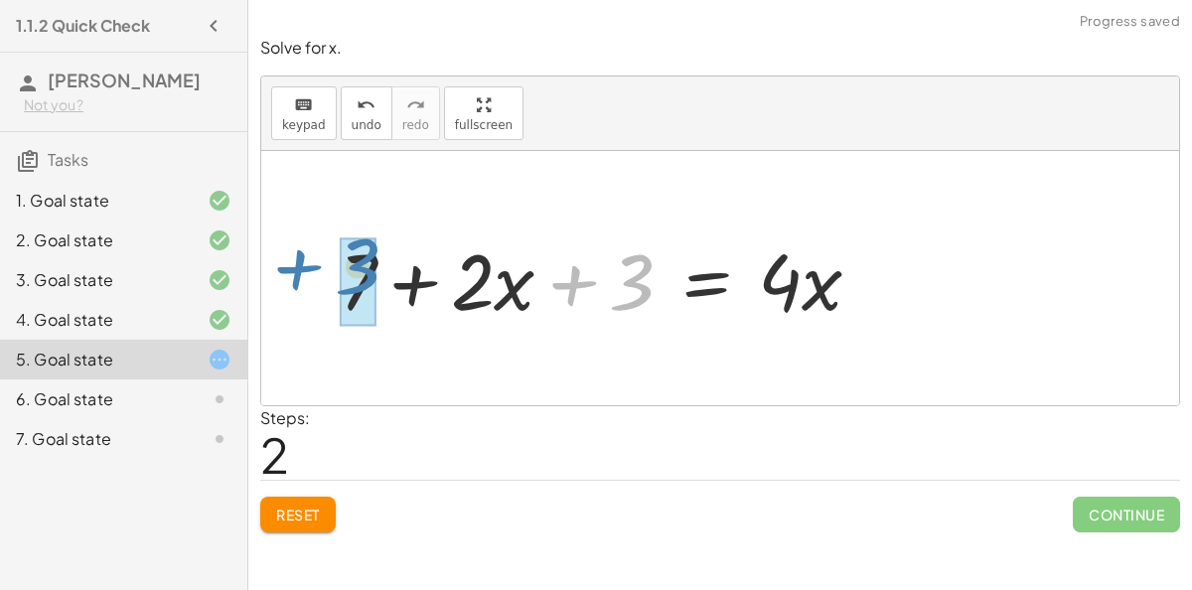
drag, startPoint x: 623, startPoint y: 296, endPoint x: 351, endPoint y: 282, distance: 272.5
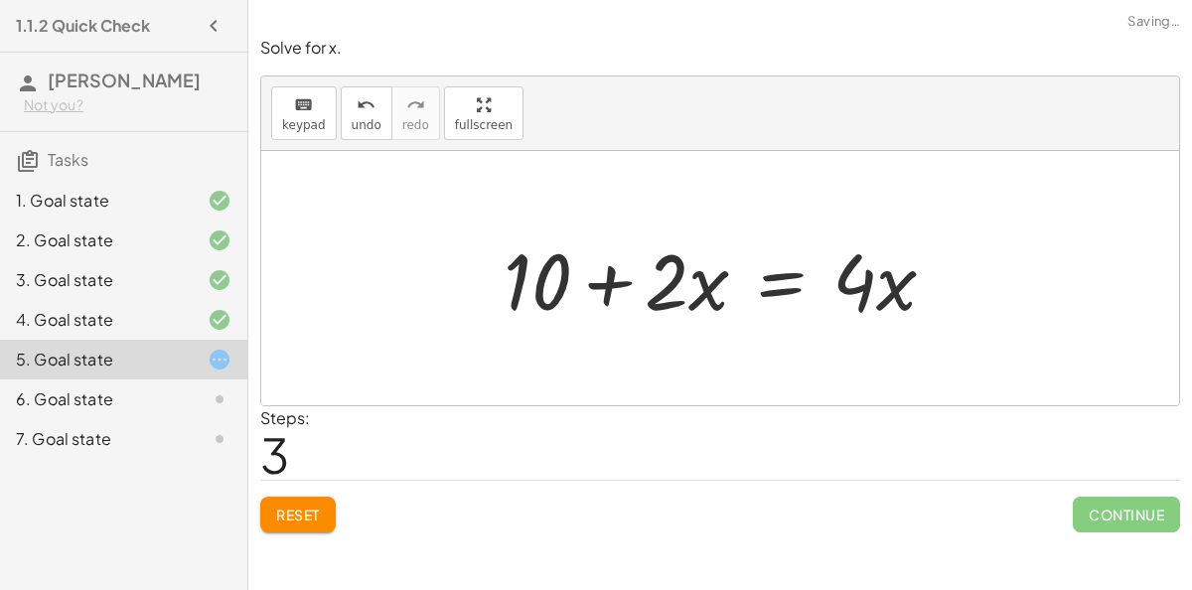
click at [776, 279] on div at bounding box center [728, 278] width 468 height 102
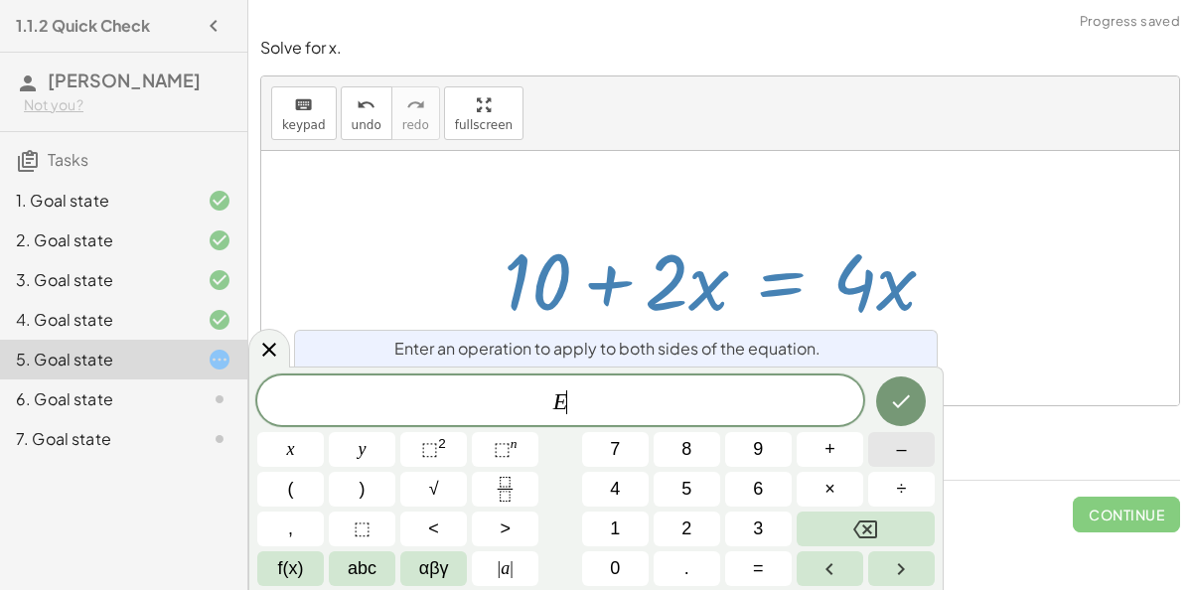
click at [897, 458] on span "–" at bounding box center [901, 449] width 10 height 27
click at [706, 524] on button "2" at bounding box center [687, 529] width 67 height 35
click at [889, 406] on icon "Done" at bounding box center [901, 401] width 24 height 24
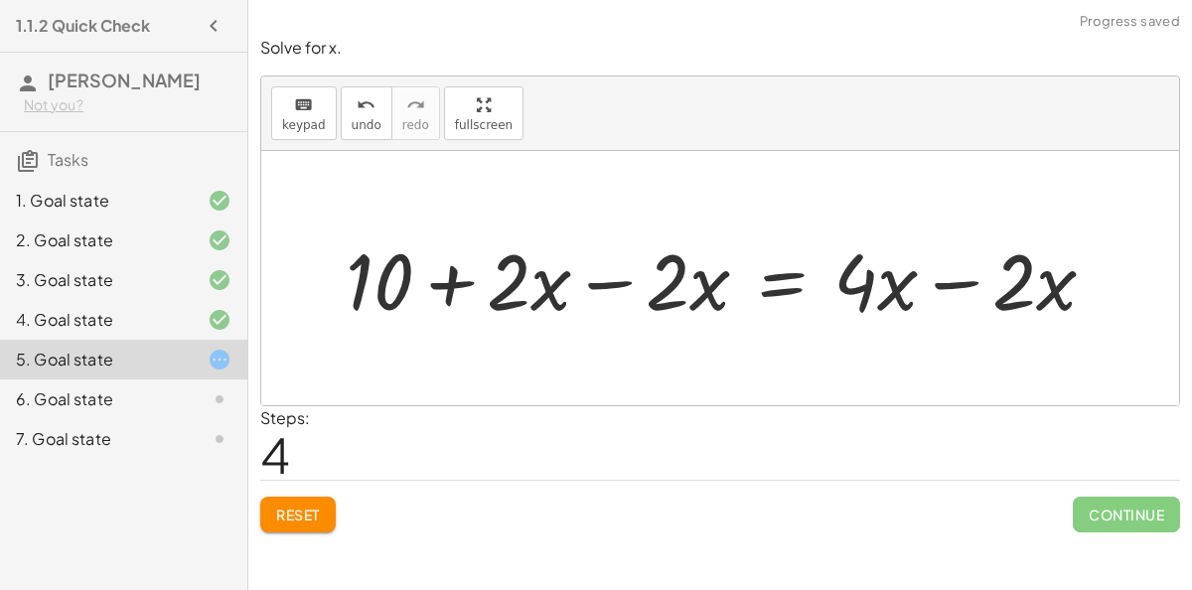
click at [607, 280] on div at bounding box center [729, 278] width 786 height 102
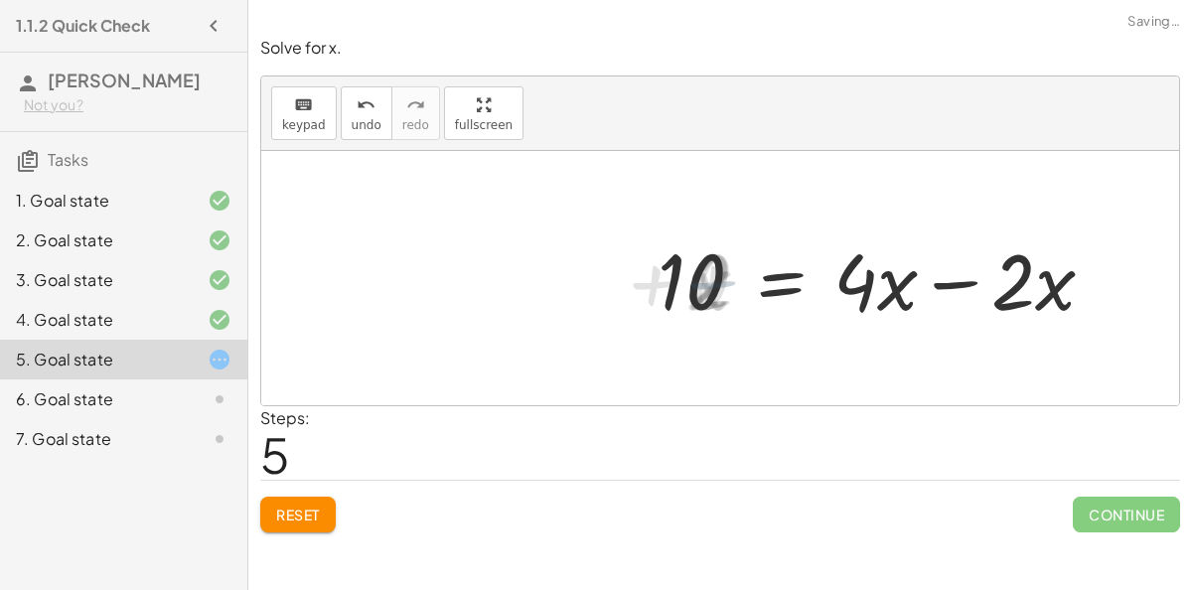
click at [942, 277] on div at bounding box center [887, 278] width 468 height 102
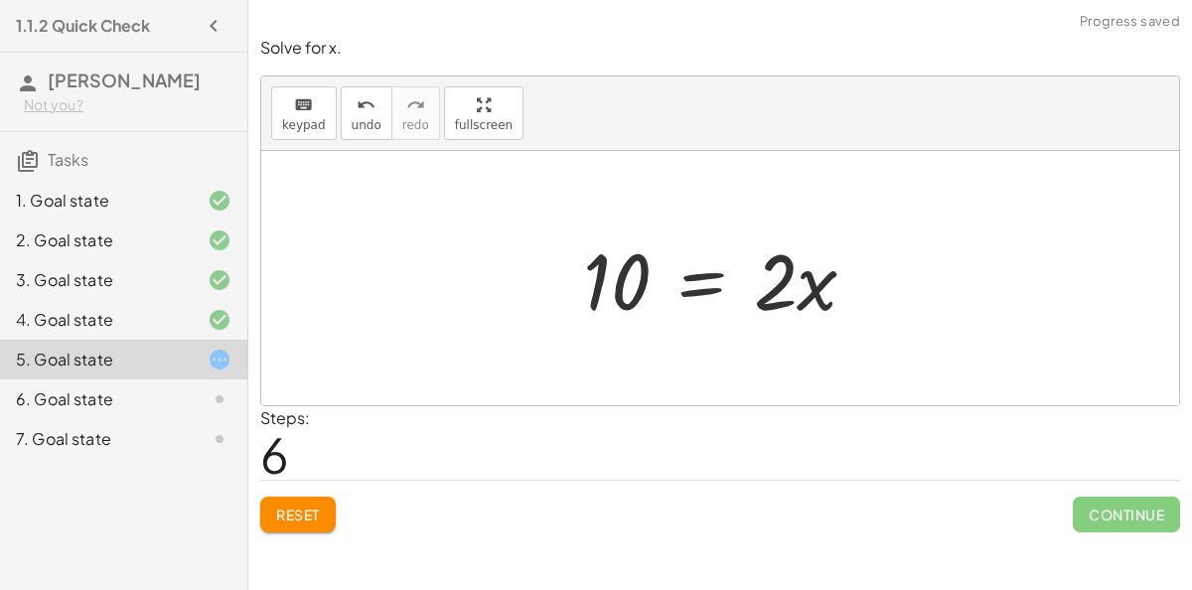
click at [698, 271] on div at bounding box center [728, 278] width 310 height 102
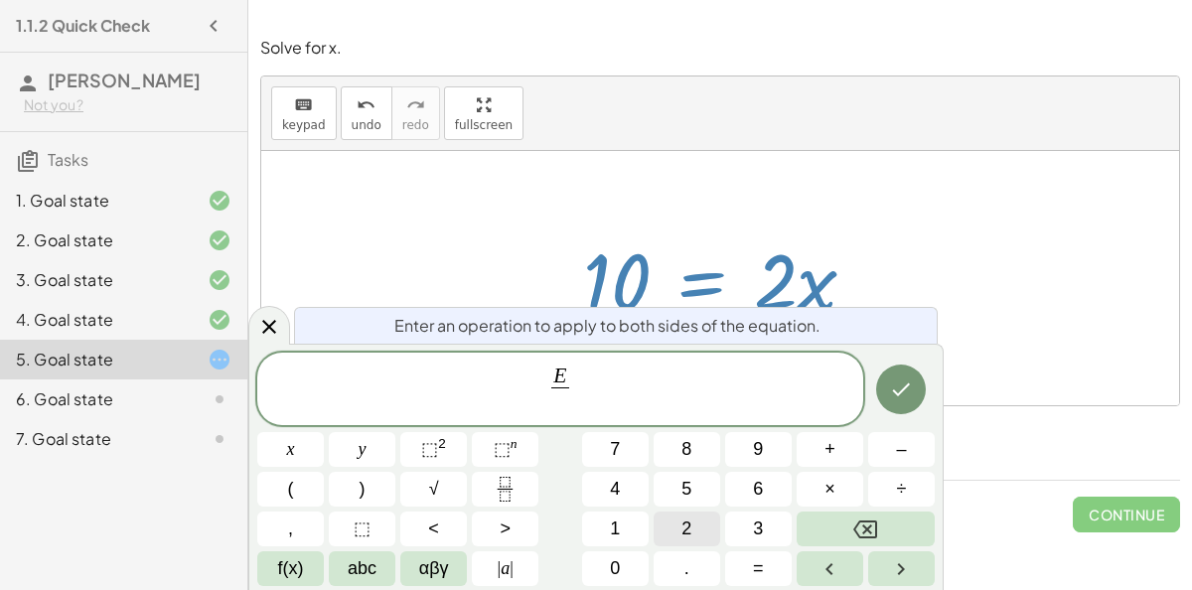
click at [686, 525] on span "2" at bounding box center [686, 528] width 10 height 27
click at [896, 396] on icon "Done" at bounding box center [901, 389] width 24 height 24
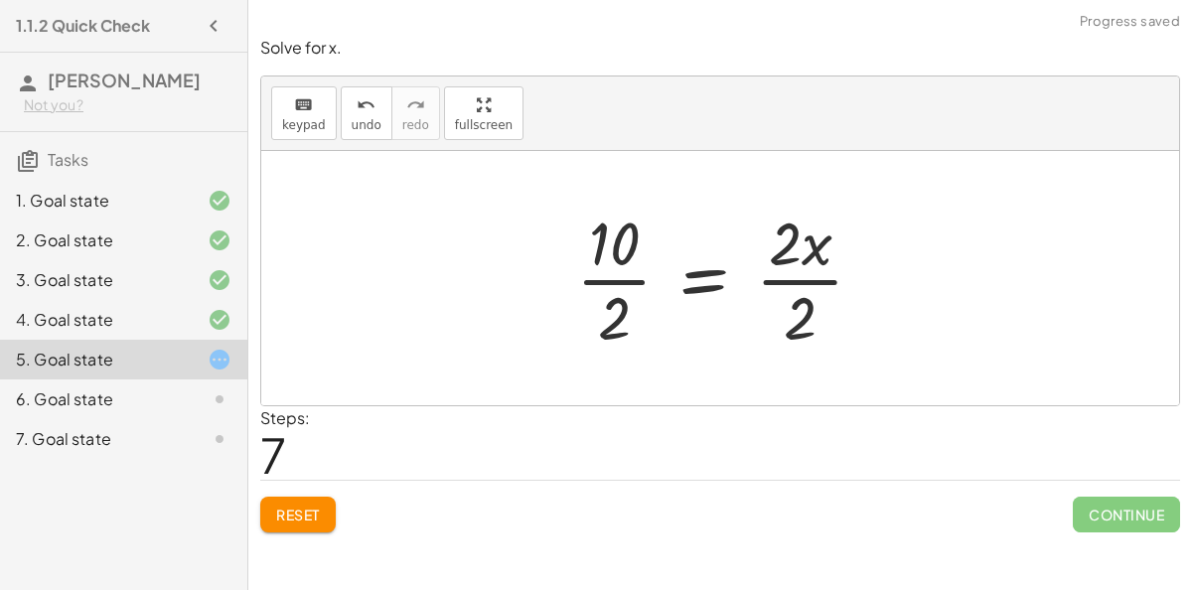
click at [814, 281] on div at bounding box center [727, 278] width 323 height 153
click at [627, 280] on div at bounding box center [703, 278] width 275 height 153
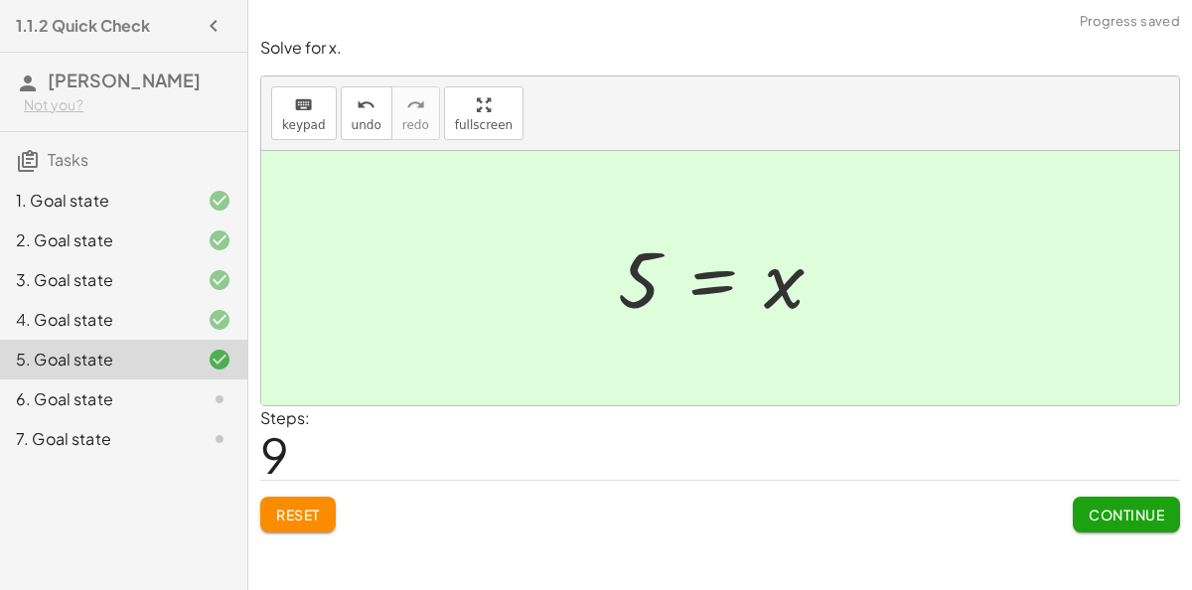
click at [1159, 506] on span "Continue" at bounding box center [1126, 515] width 75 height 18
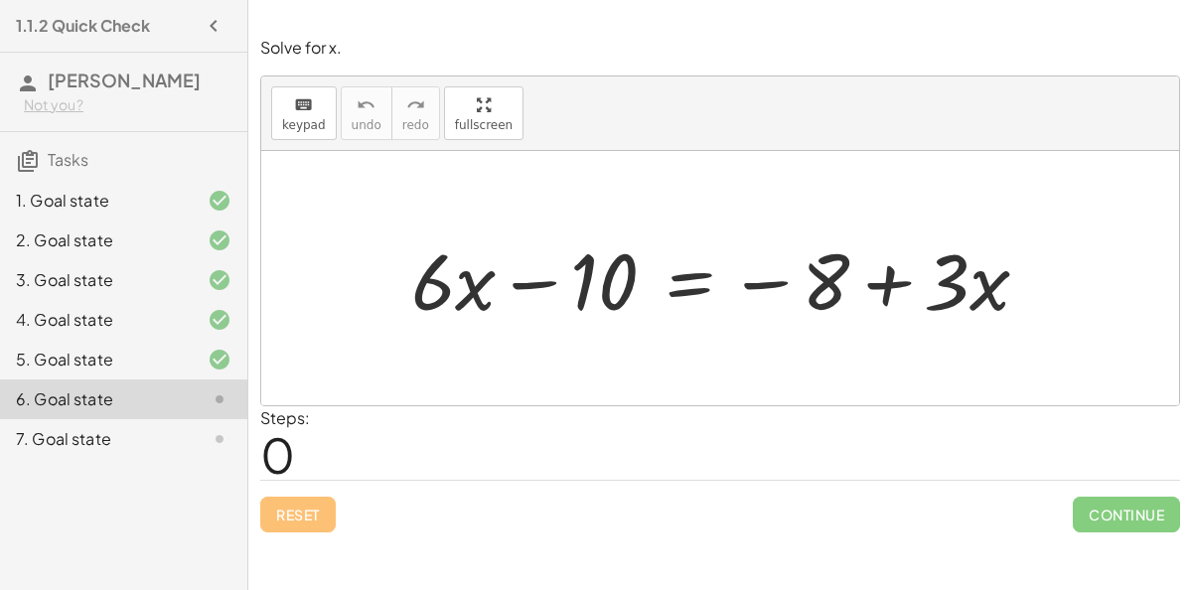
click at [666, 283] on div at bounding box center [728, 278] width 654 height 102
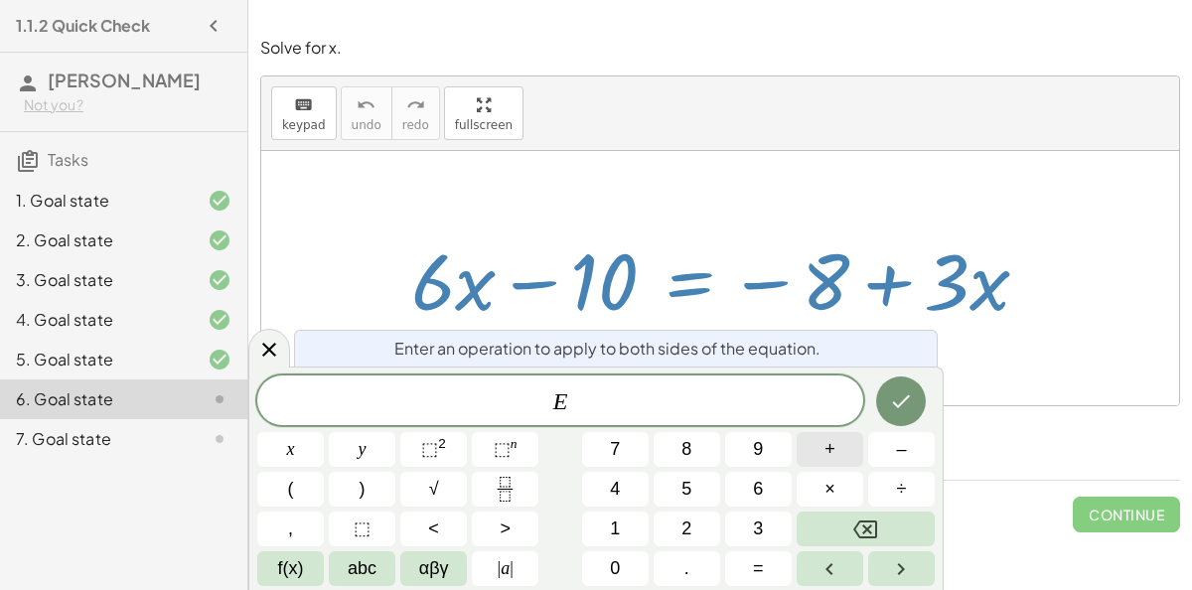
click at [823, 452] on button "+" at bounding box center [830, 449] width 67 height 35
click at [622, 534] on button "1" at bounding box center [615, 529] width 67 height 35
click at [628, 560] on button "0" at bounding box center [615, 568] width 67 height 35
click at [905, 407] on icon "Done" at bounding box center [901, 401] width 24 height 24
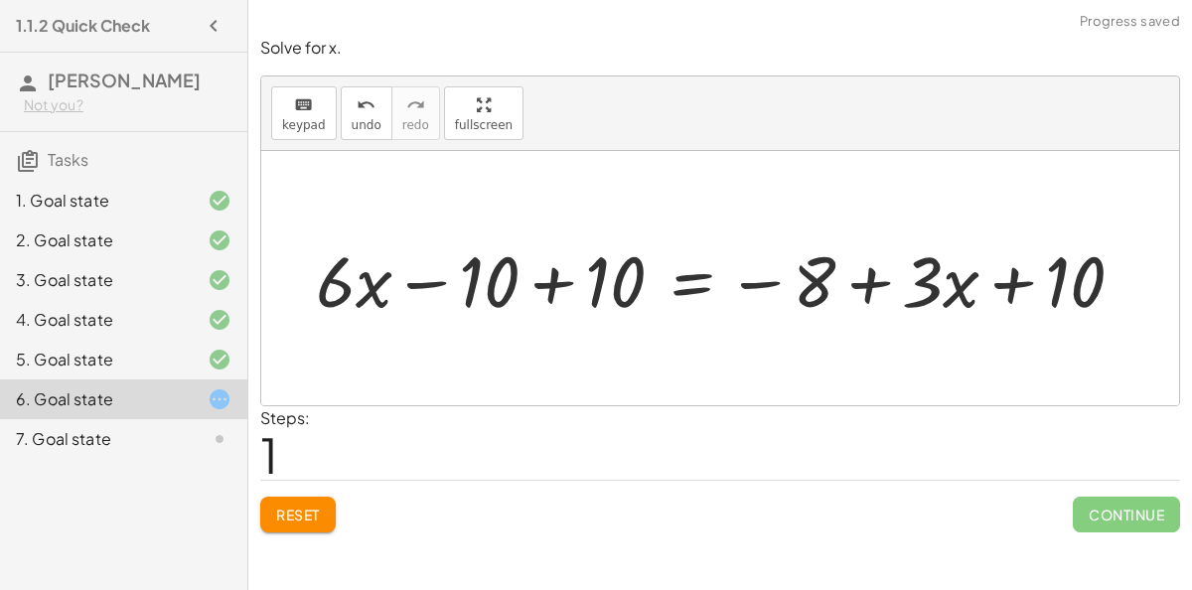
click at [528, 280] on div at bounding box center [726, 278] width 765 height 84
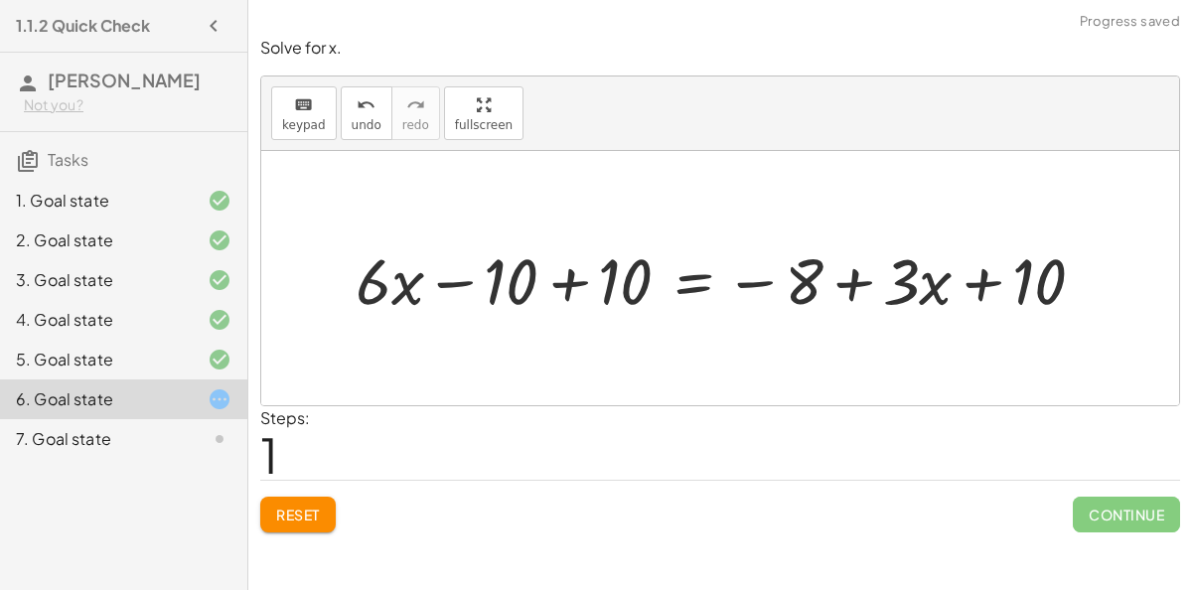
click at [560, 279] on div at bounding box center [728, 278] width 765 height 84
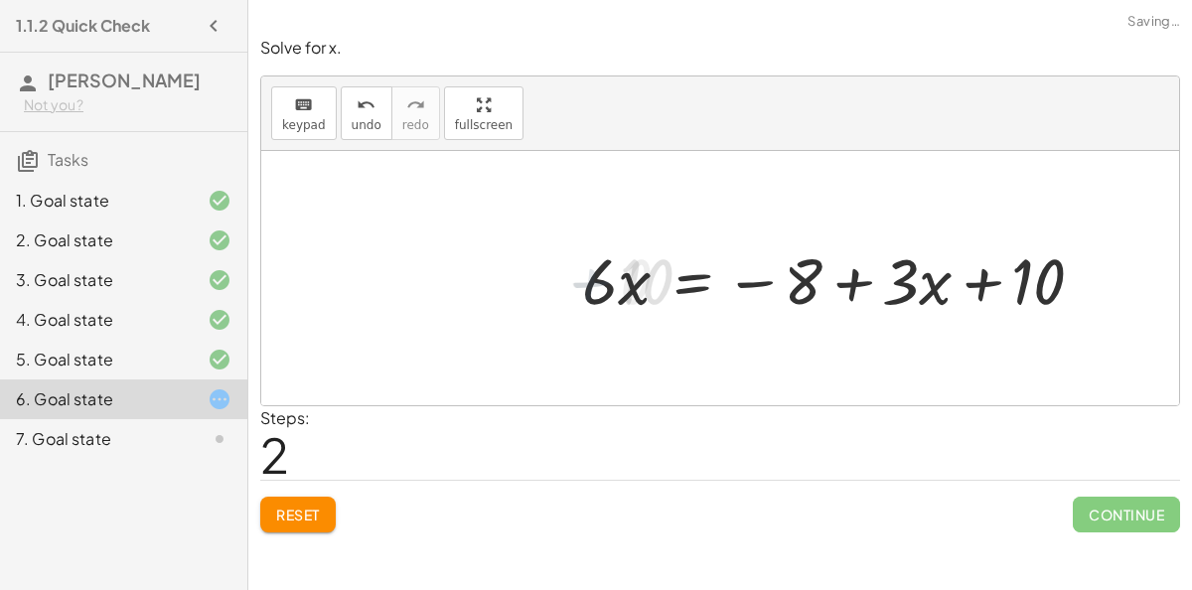
click at [836, 276] on div at bounding box center [841, 278] width 537 height 84
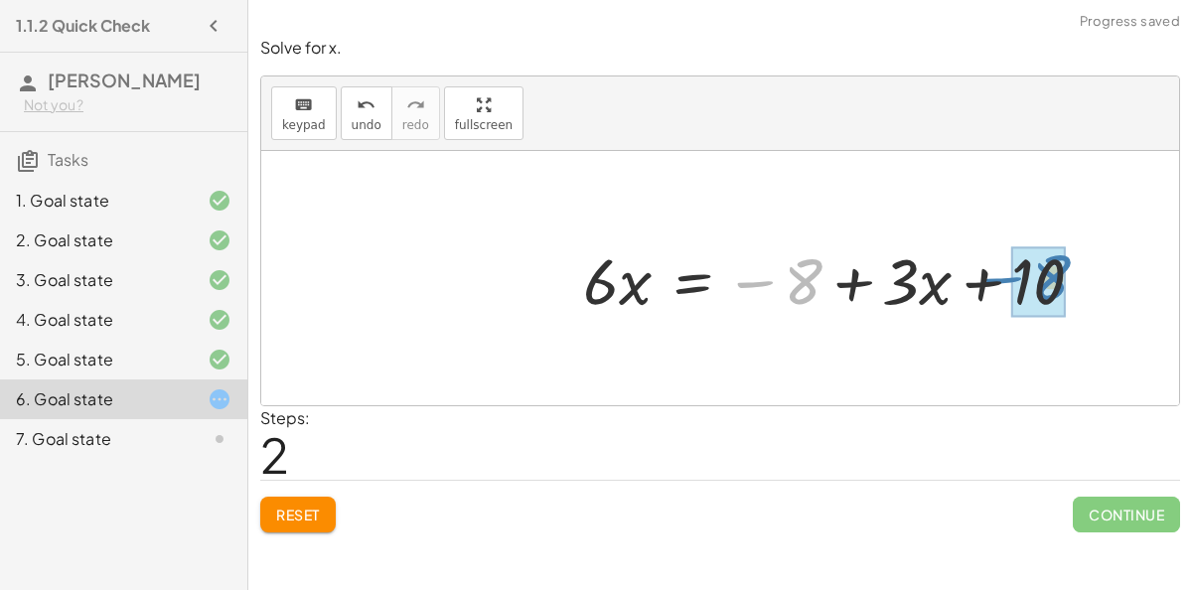
drag, startPoint x: 815, startPoint y: 277, endPoint x: 1064, endPoint y: 273, distance: 248.3
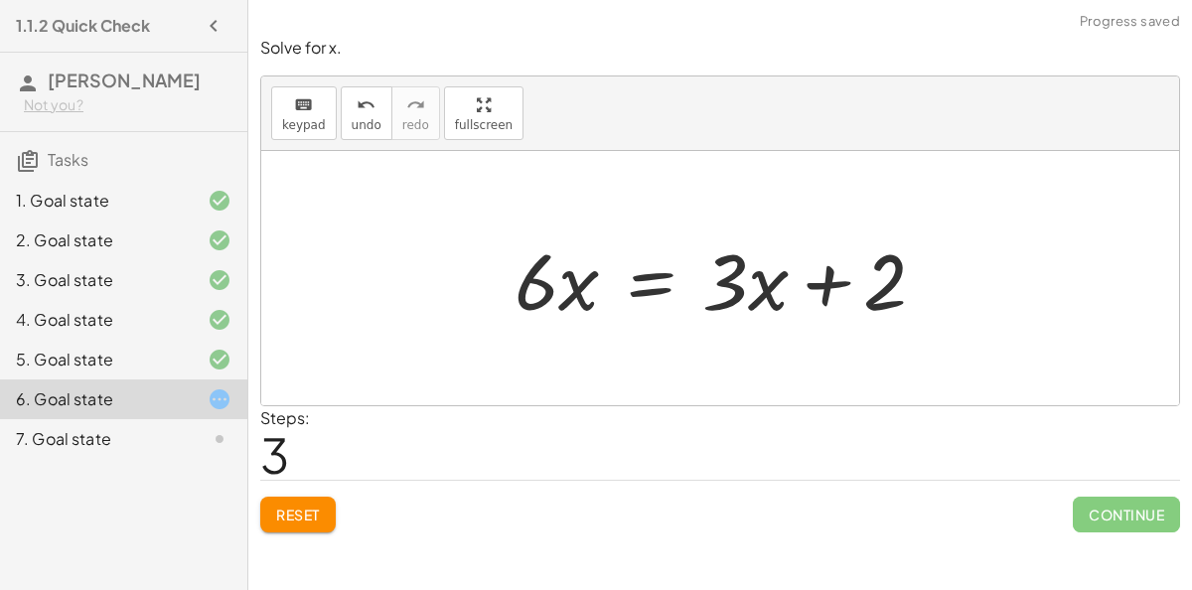
click at [640, 290] on div at bounding box center [728, 278] width 447 height 102
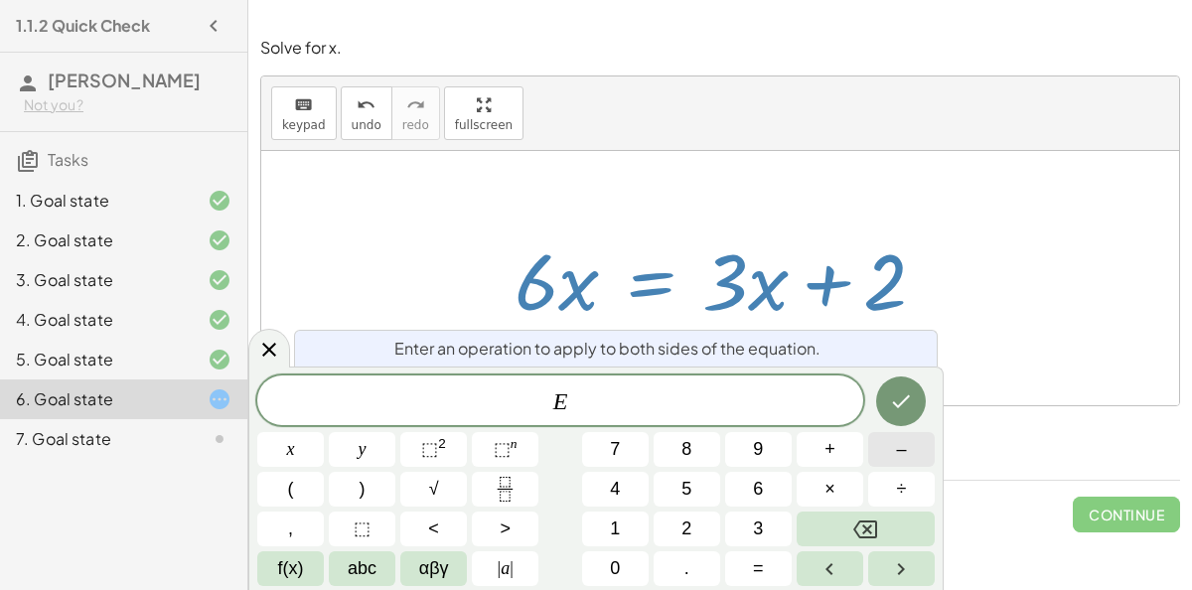
click at [894, 449] on button "–" at bounding box center [901, 449] width 67 height 35
click at [756, 531] on span "3" at bounding box center [758, 528] width 10 height 27
click at [822, 487] on button "×" at bounding box center [830, 489] width 67 height 35
click at [906, 402] on icon "Done" at bounding box center [901, 401] width 24 height 24
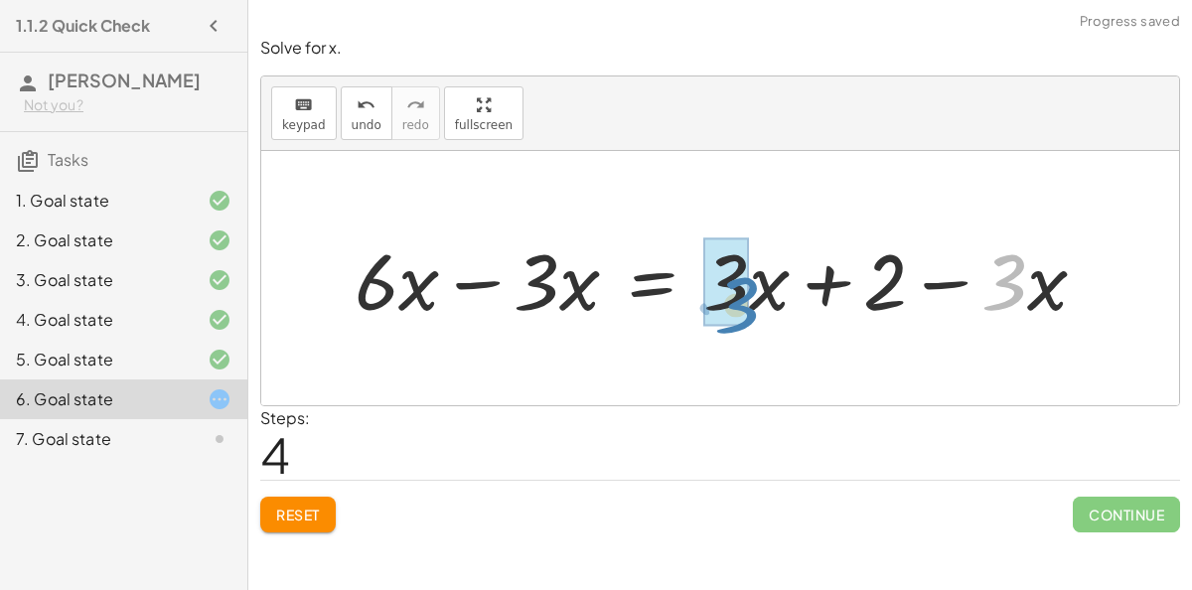
drag, startPoint x: 1014, startPoint y: 279, endPoint x: 748, endPoint y: 302, distance: 267.2
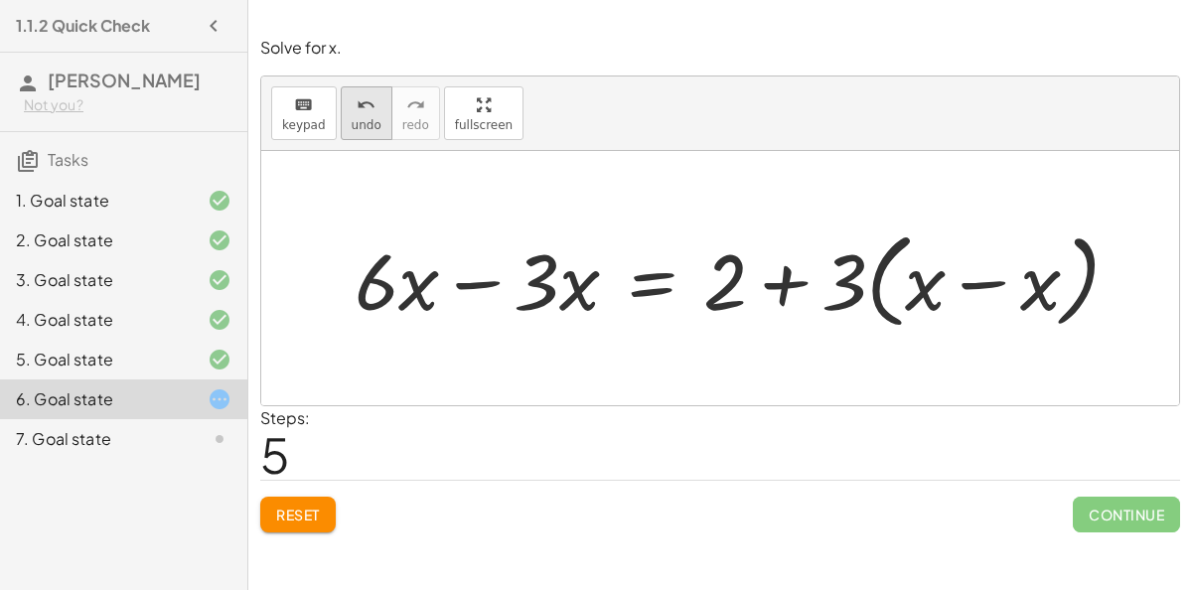
click at [357, 106] on icon "undo" at bounding box center [366, 105] width 19 height 24
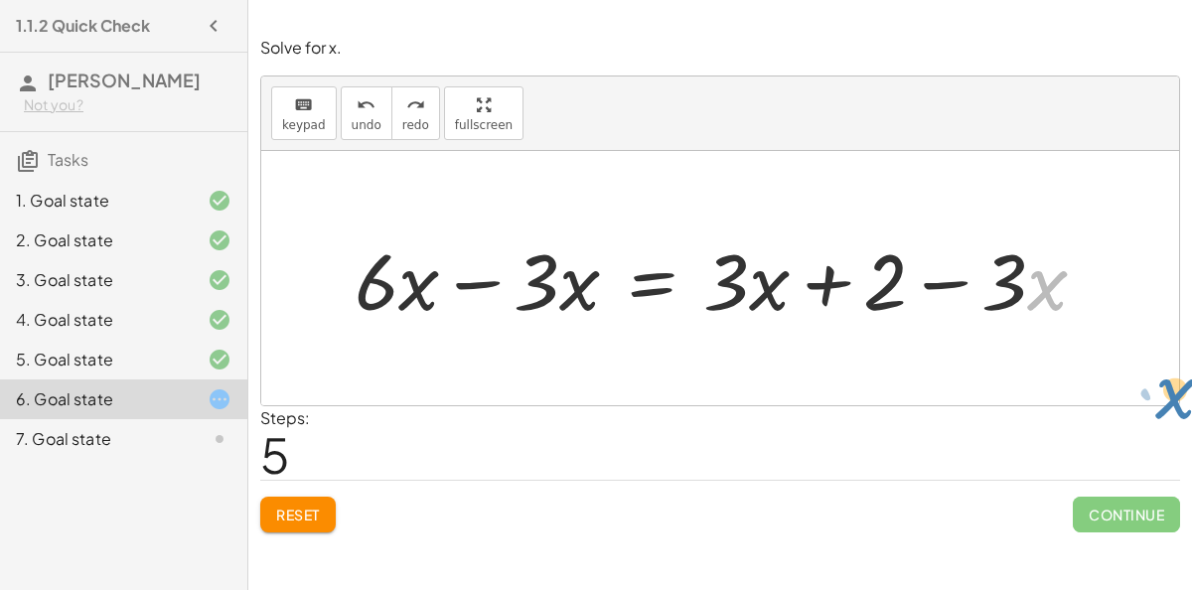
drag, startPoint x: 1033, startPoint y: 272, endPoint x: 1150, endPoint y: 374, distance: 155.6
click at [1150, 374] on div "+ · 6 · x − 10 = − 8 + · 3 · x + · 6 · x − 10 + 10 = − 8 + · 3 · x + 10 + · 6 ·…" at bounding box center [720, 278] width 918 height 254
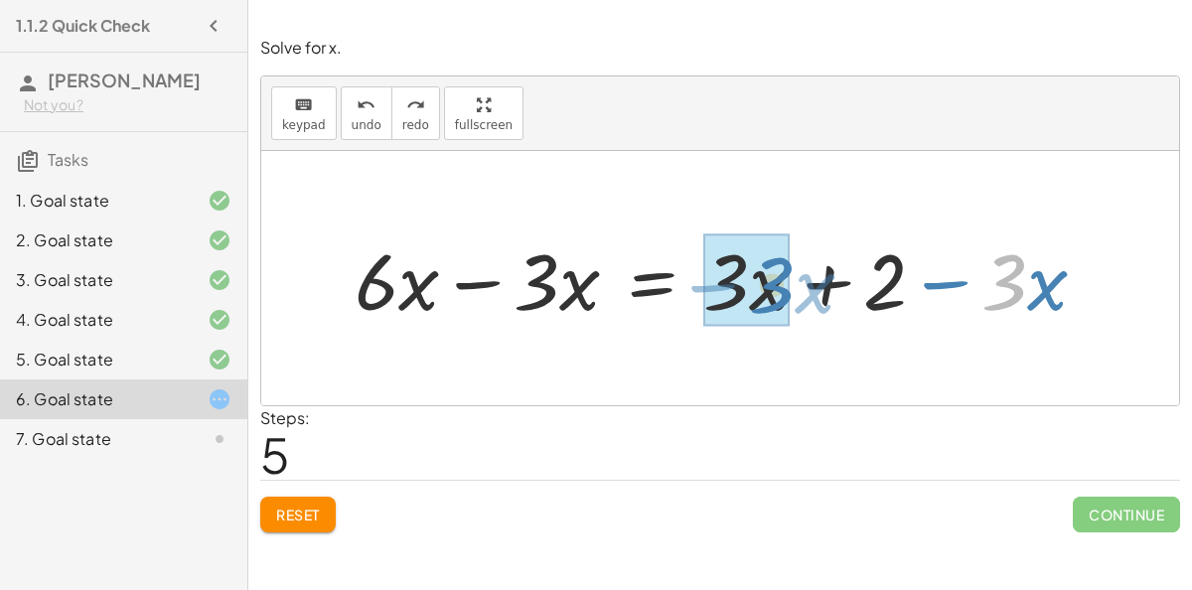
drag, startPoint x: 1011, startPoint y: 289, endPoint x: 779, endPoint y: 292, distance: 232.4
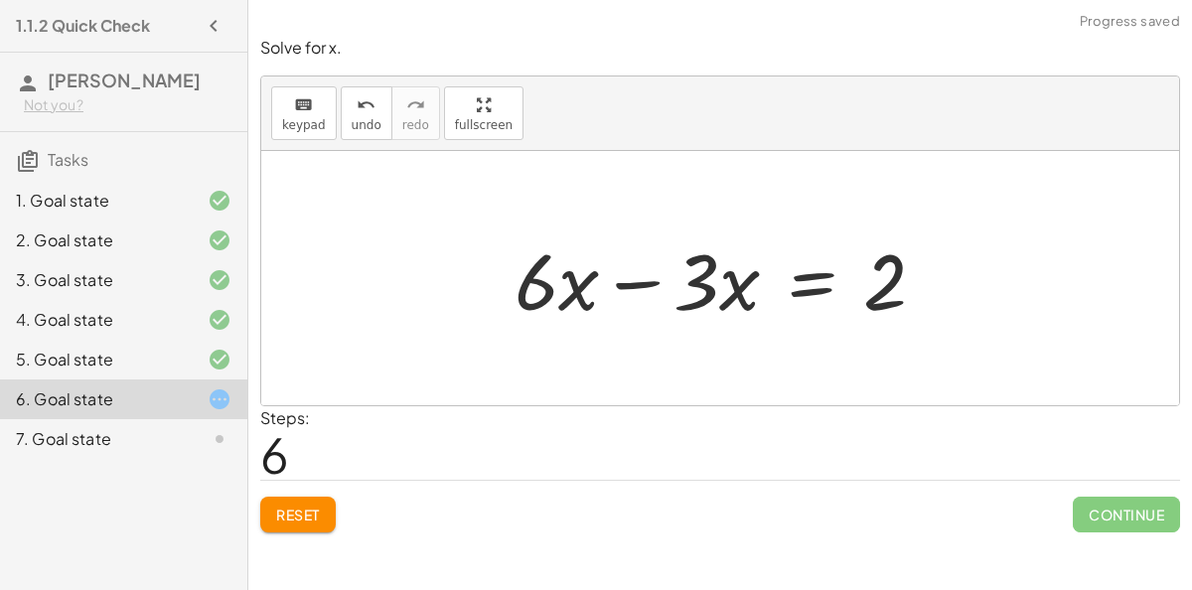
click at [641, 278] on div at bounding box center [728, 278] width 447 height 102
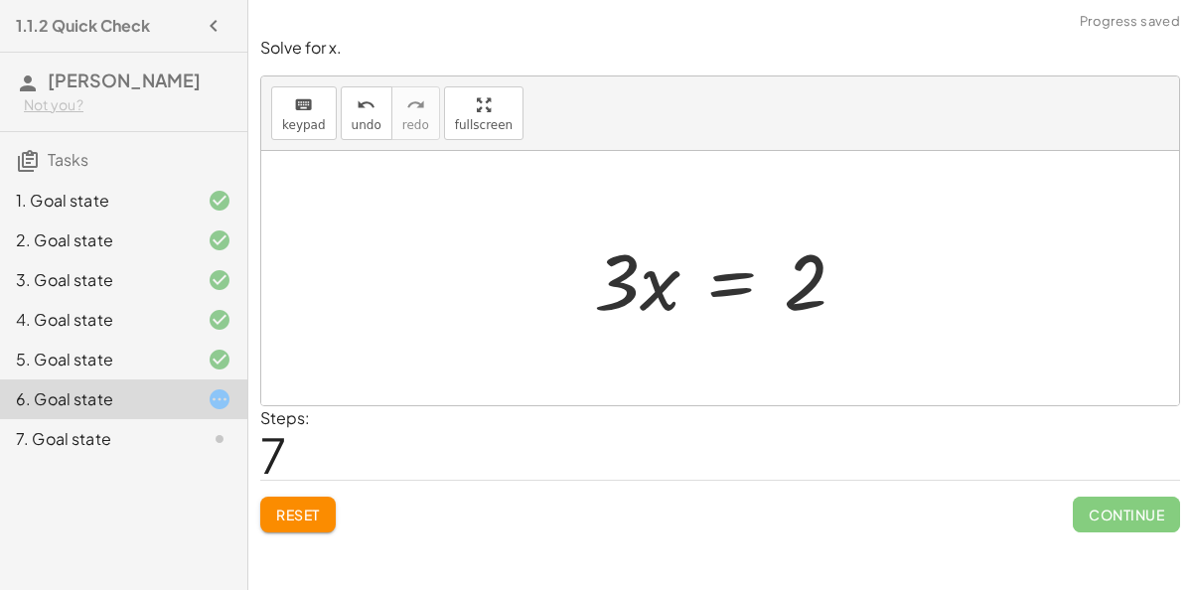
click at [731, 274] on div at bounding box center [728, 278] width 288 height 102
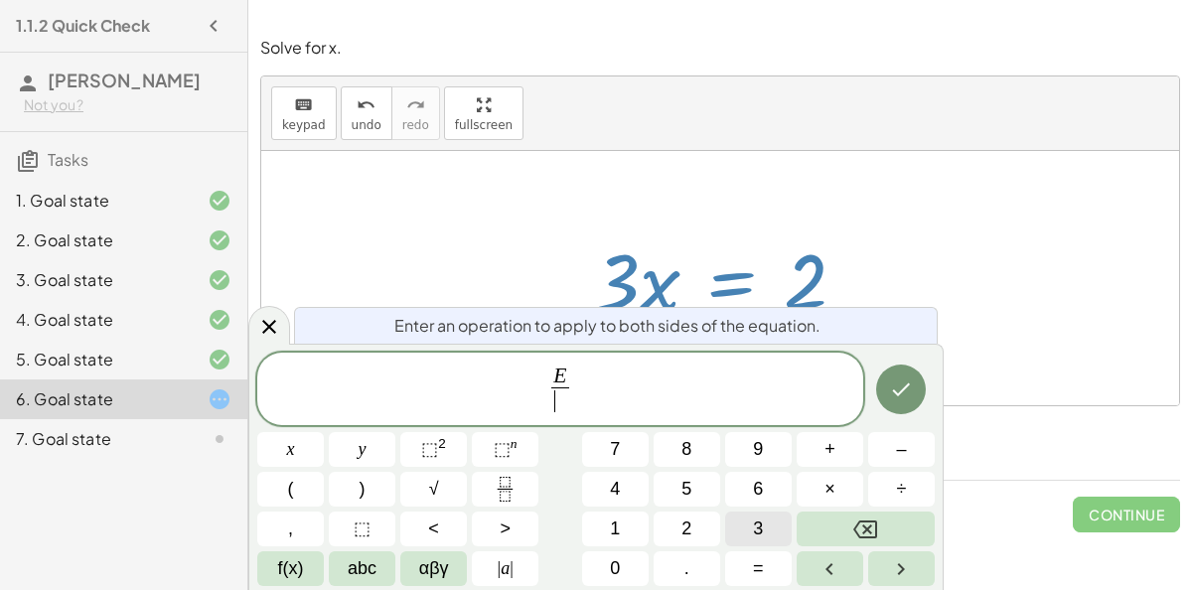
click at [763, 512] on button "3" at bounding box center [758, 529] width 67 height 35
click at [911, 382] on icon "Done" at bounding box center [901, 389] width 24 height 24
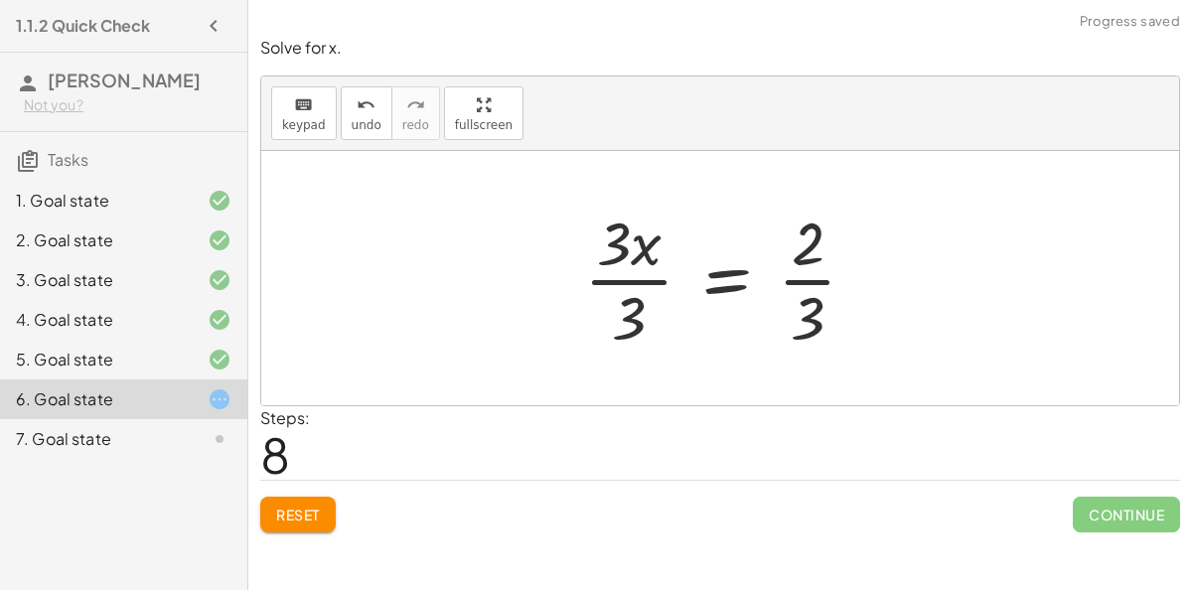
click at [663, 278] on div at bounding box center [728, 278] width 308 height 153
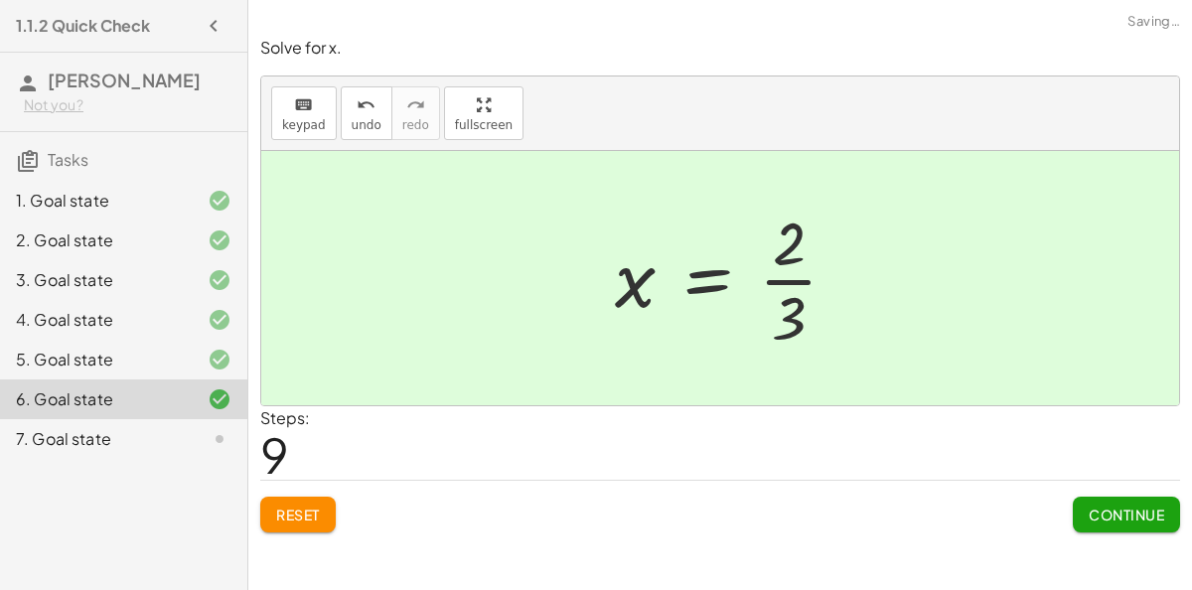
click at [821, 279] on div at bounding box center [734, 278] width 258 height 153
click at [1105, 512] on span "Continue" at bounding box center [1126, 515] width 75 height 18
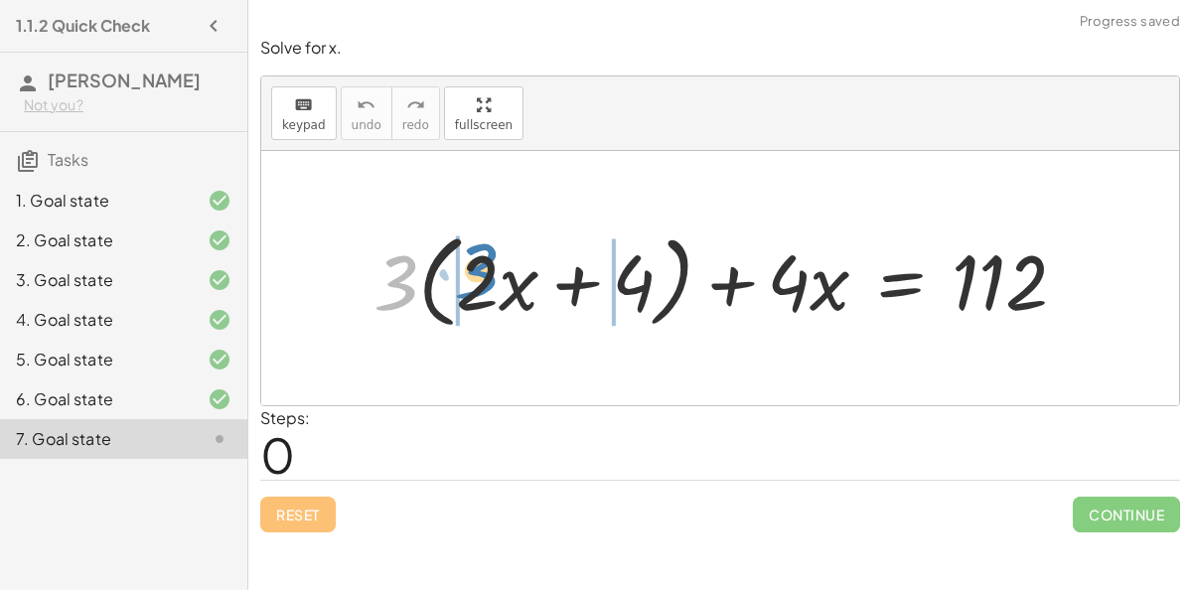
drag, startPoint x: 406, startPoint y: 278, endPoint x: 487, endPoint y: 266, distance: 81.3
click at [487, 266] on div at bounding box center [728, 278] width 729 height 112
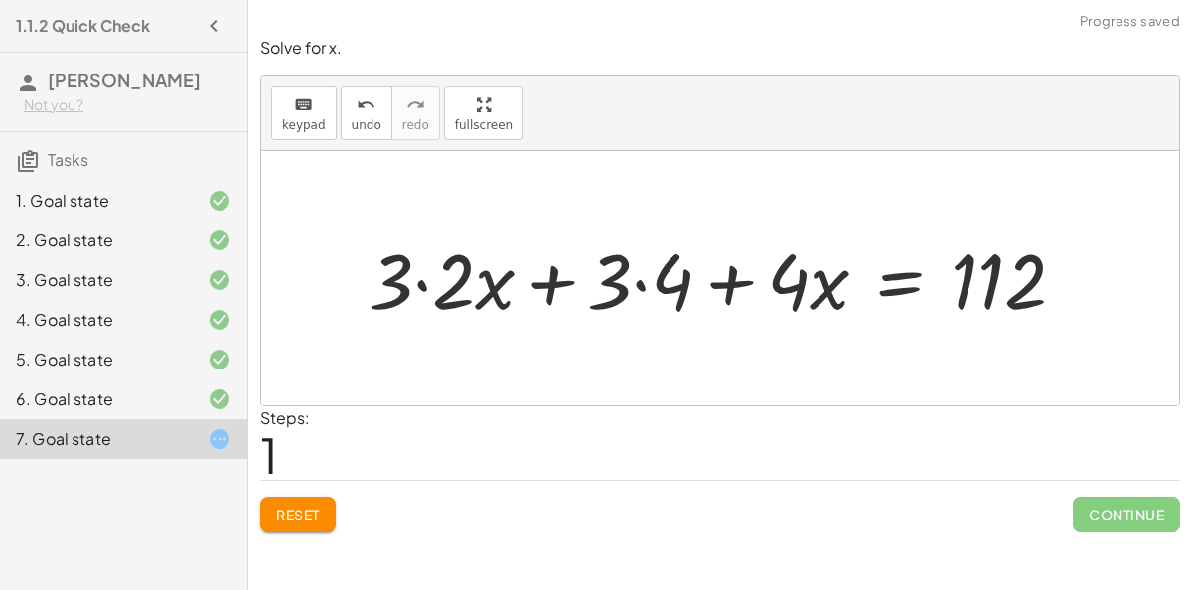
click at [409, 283] on div at bounding box center [726, 277] width 734 height 100
click at [428, 281] on div at bounding box center [726, 277] width 734 height 100
click at [634, 281] on div at bounding box center [756, 277] width 671 height 100
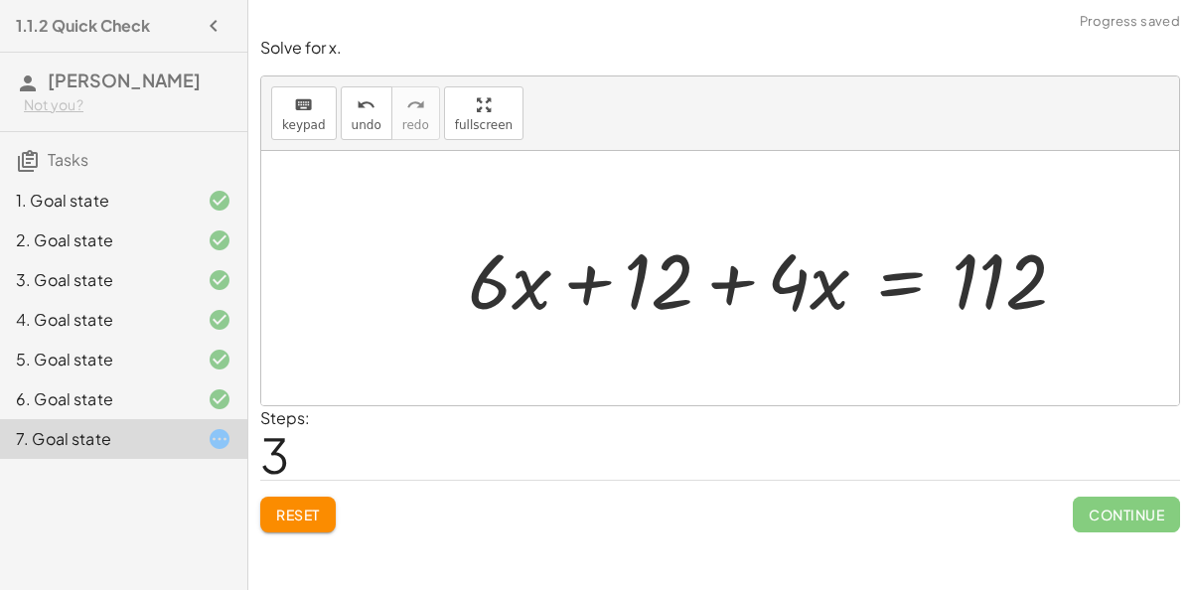
click at [896, 283] on div at bounding box center [775, 277] width 635 height 100
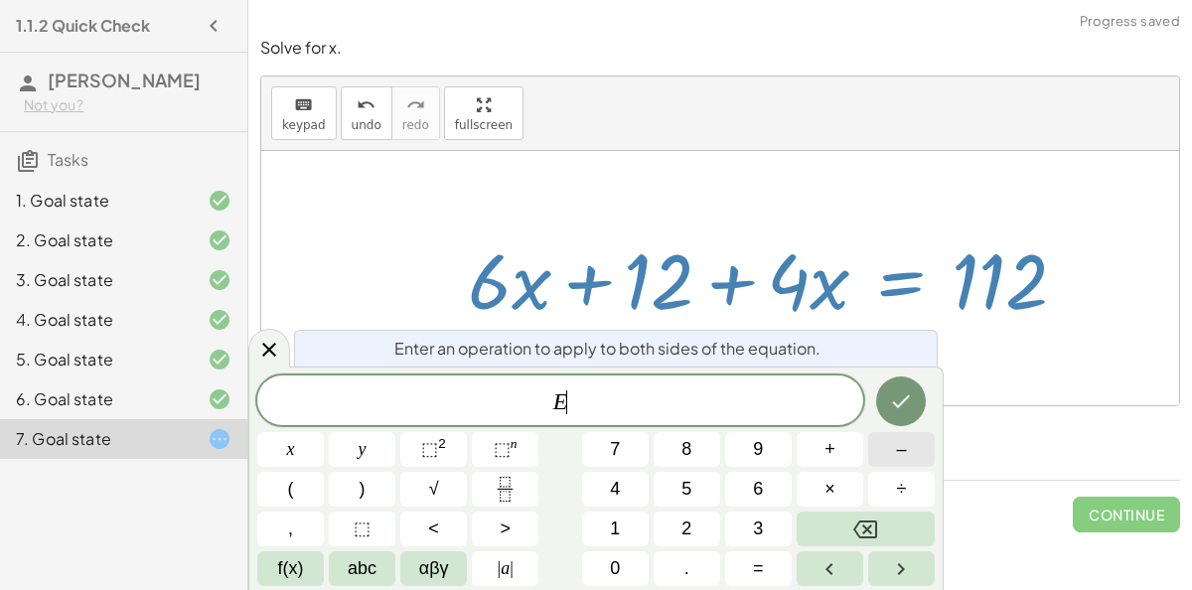
click at [923, 441] on button "–" at bounding box center [901, 449] width 67 height 35
click at [634, 534] on button "1" at bounding box center [615, 529] width 67 height 35
click at [681, 536] on span "2" at bounding box center [686, 528] width 10 height 27
click at [897, 394] on icon "Done" at bounding box center [901, 401] width 24 height 24
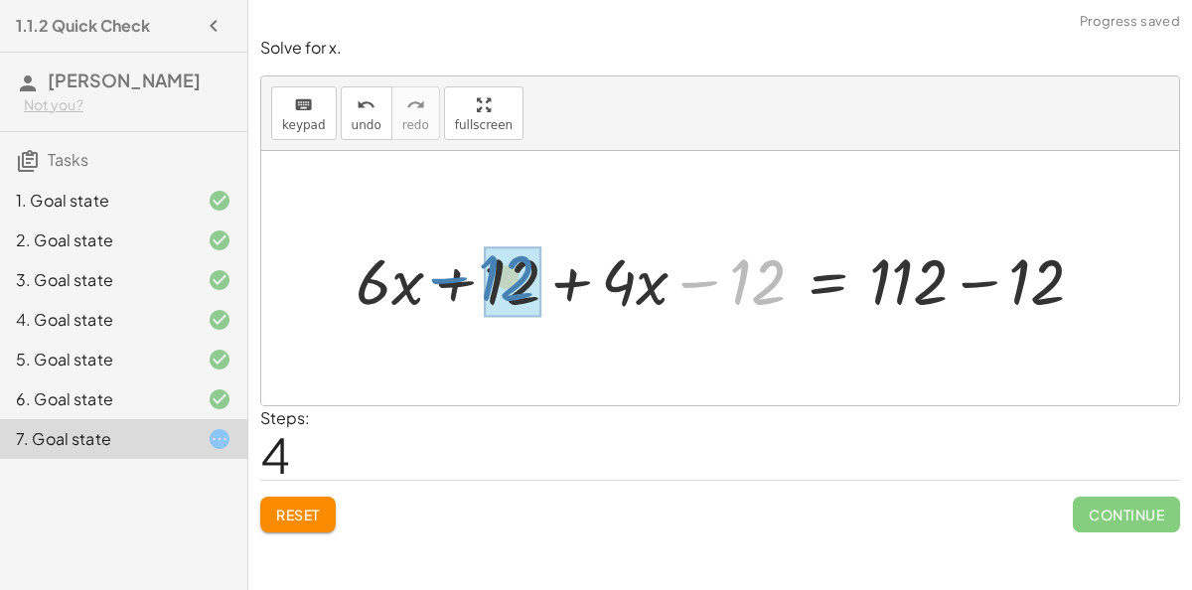
drag, startPoint x: 752, startPoint y: 275, endPoint x: 501, endPoint y: 271, distance: 251.3
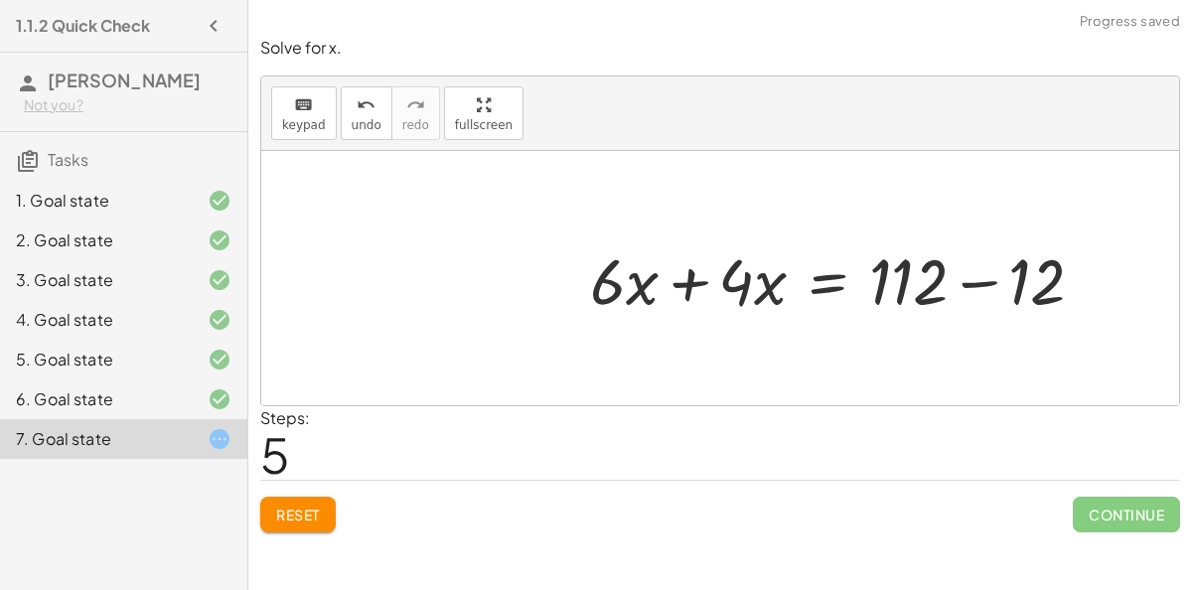
click at [690, 279] on div at bounding box center [845, 278] width 530 height 84
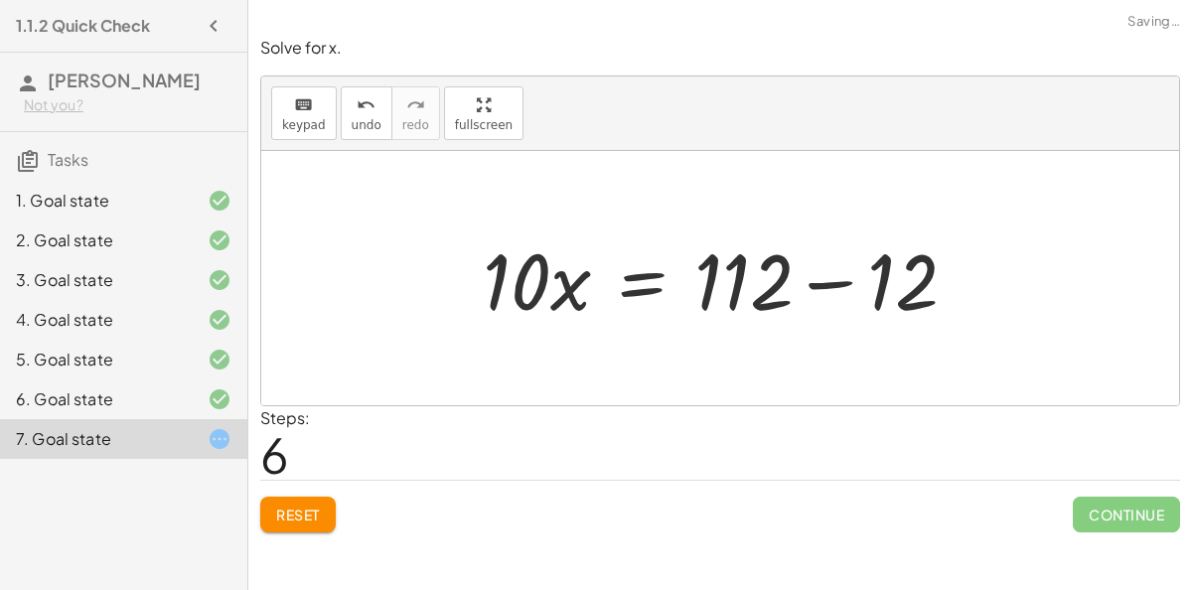
click at [1020, 279] on div at bounding box center [720, 278] width 918 height 254
click at [840, 282] on div at bounding box center [728, 278] width 510 height 102
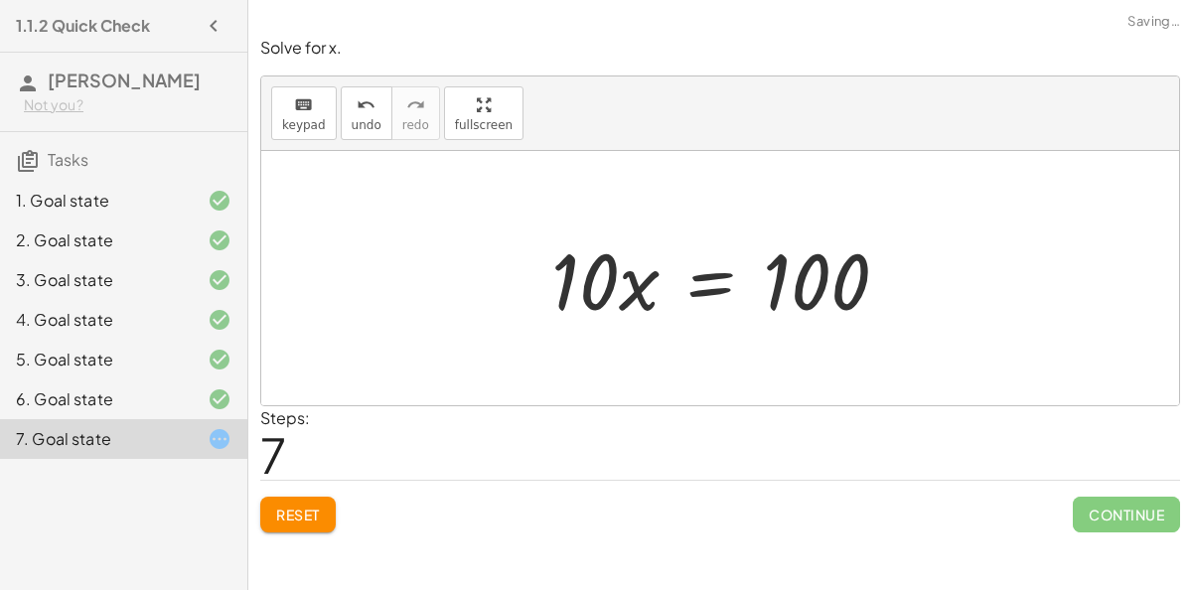
click at [711, 276] on div at bounding box center [727, 278] width 372 height 102
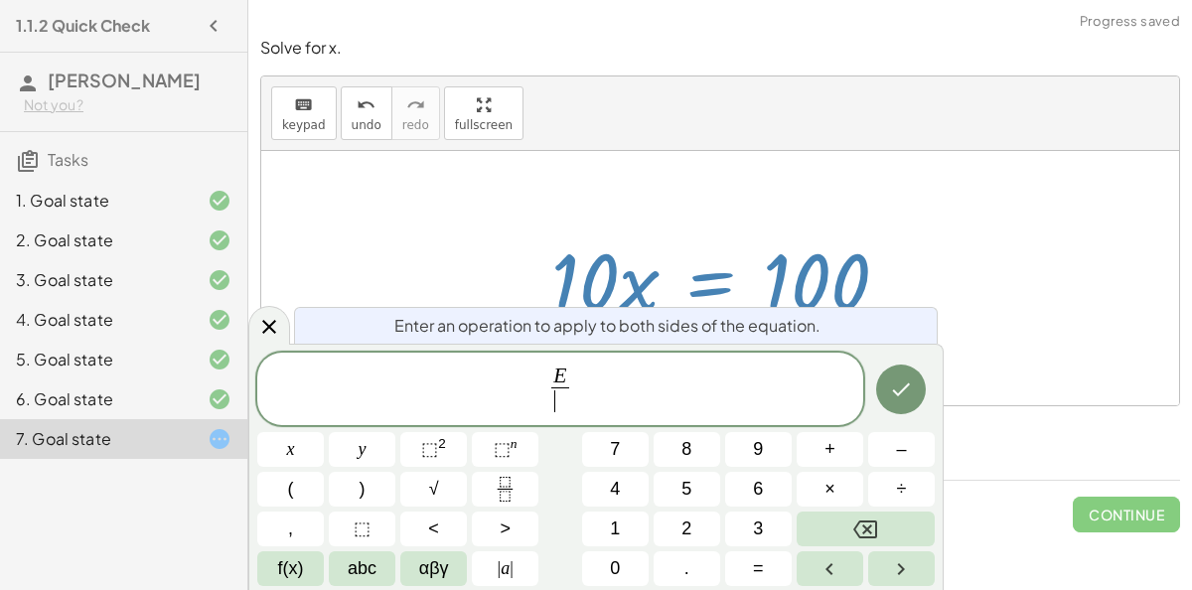
click at [618, 546] on div "E ​ ​ x y ⬚ 2 ⬚ n 7 8 9 + – ( ) √ 4 5 6 × ÷ , ⬚ < > 1 2 3 f(x) abc αβγ | a | 0 …" at bounding box center [595, 470] width 677 height 234
click at [613, 521] on span "1" at bounding box center [615, 528] width 10 height 27
click at [611, 556] on span "0" at bounding box center [615, 568] width 10 height 27
click at [906, 376] on button "Done" at bounding box center [901, 390] width 50 height 50
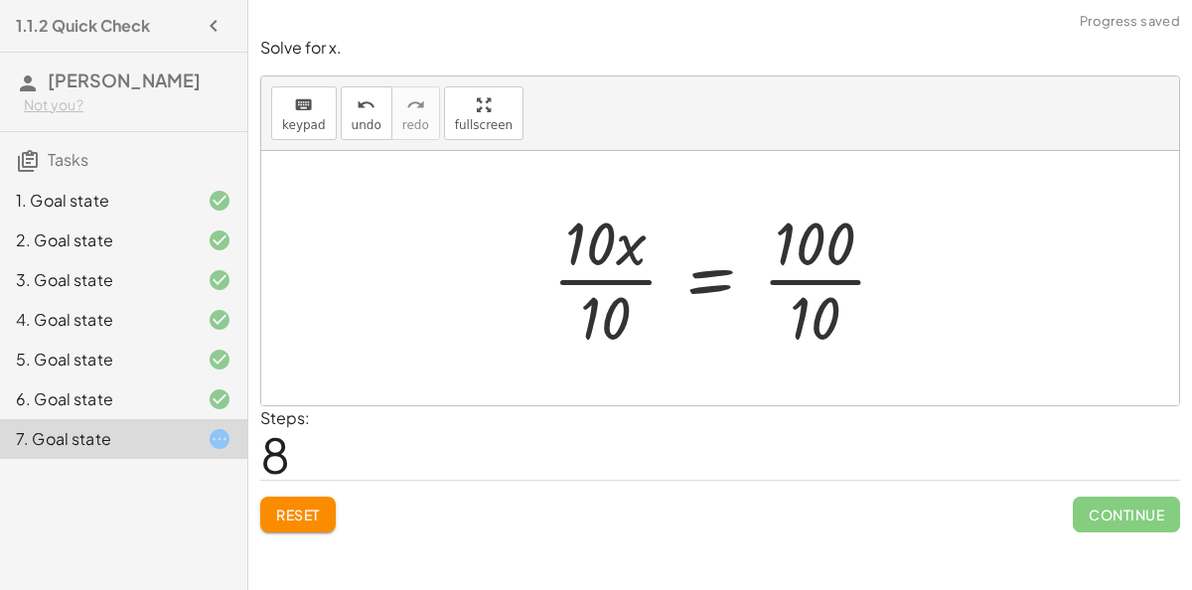
click at [631, 278] on div at bounding box center [727, 278] width 370 height 153
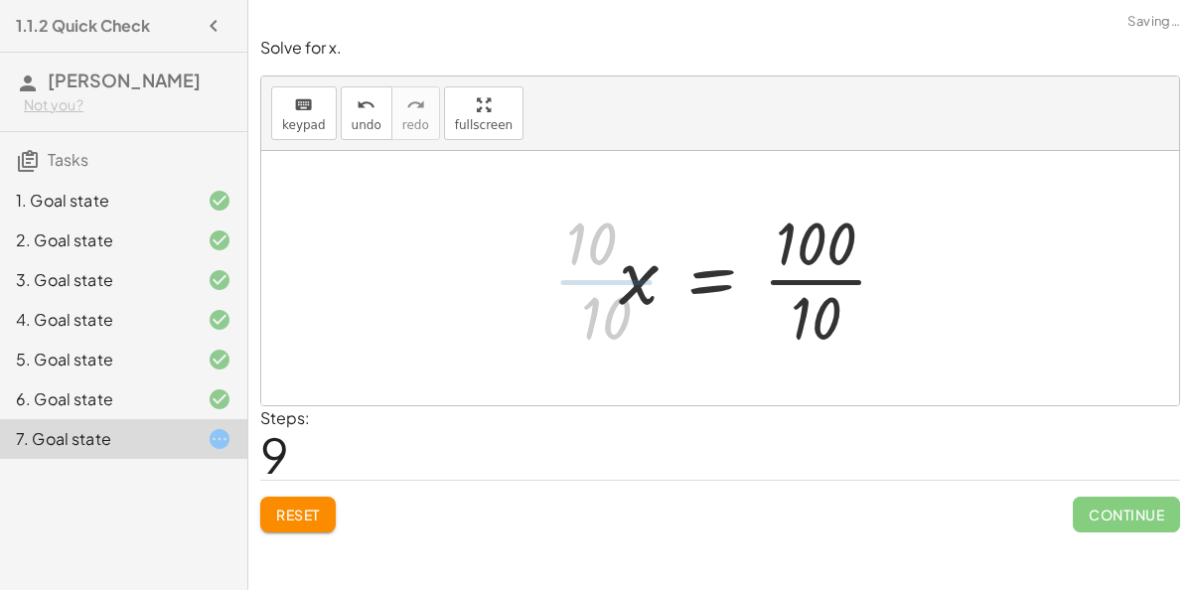
click at [782, 273] on div at bounding box center [761, 278] width 305 height 153
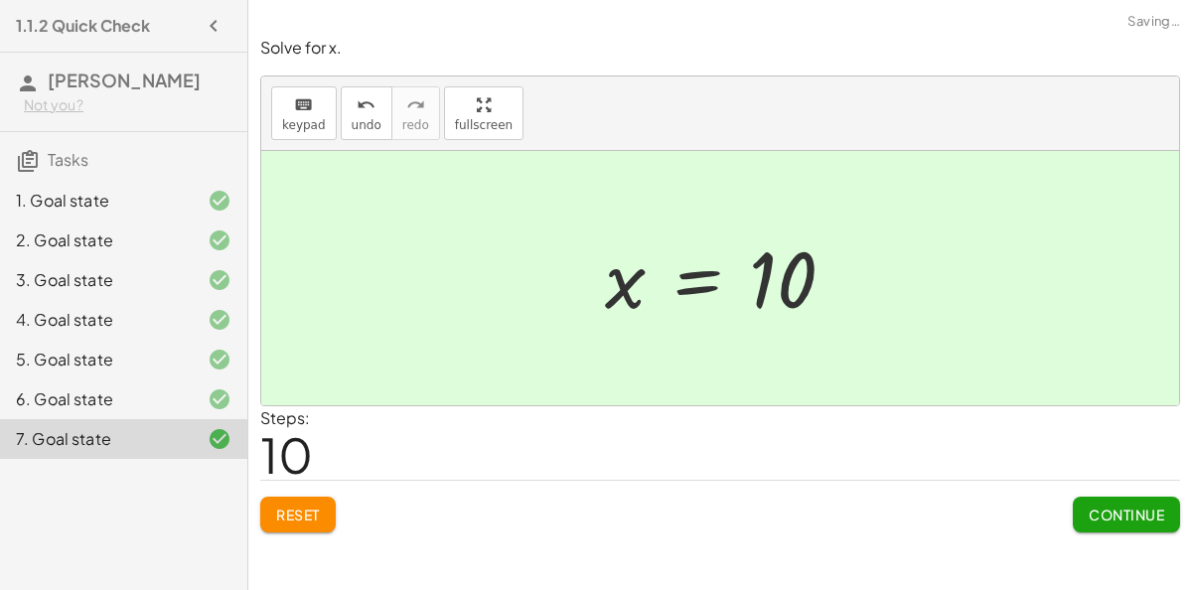
click at [1129, 514] on span "Continue" at bounding box center [1126, 515] width 75 height 18
